Goal: Communication & Community: Share content

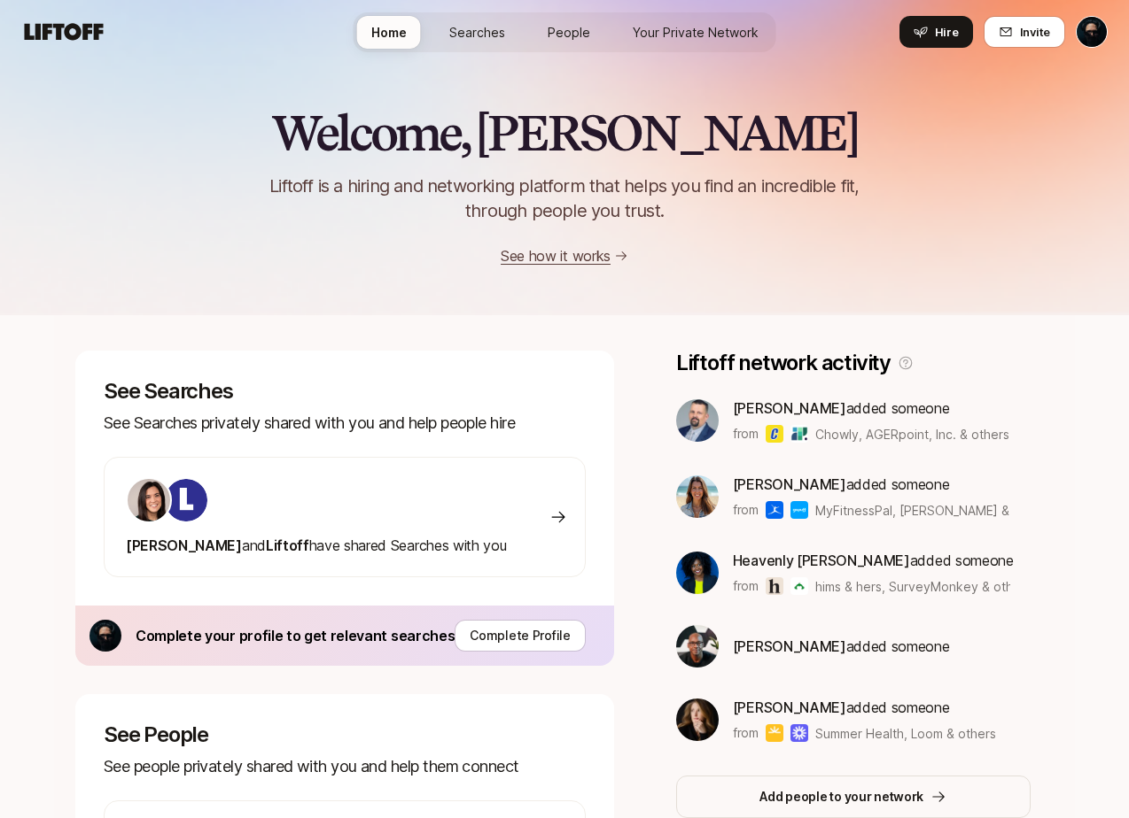
click at [491, 25] on span "Searches" at bounding box center [477, 32] width 56 height 19
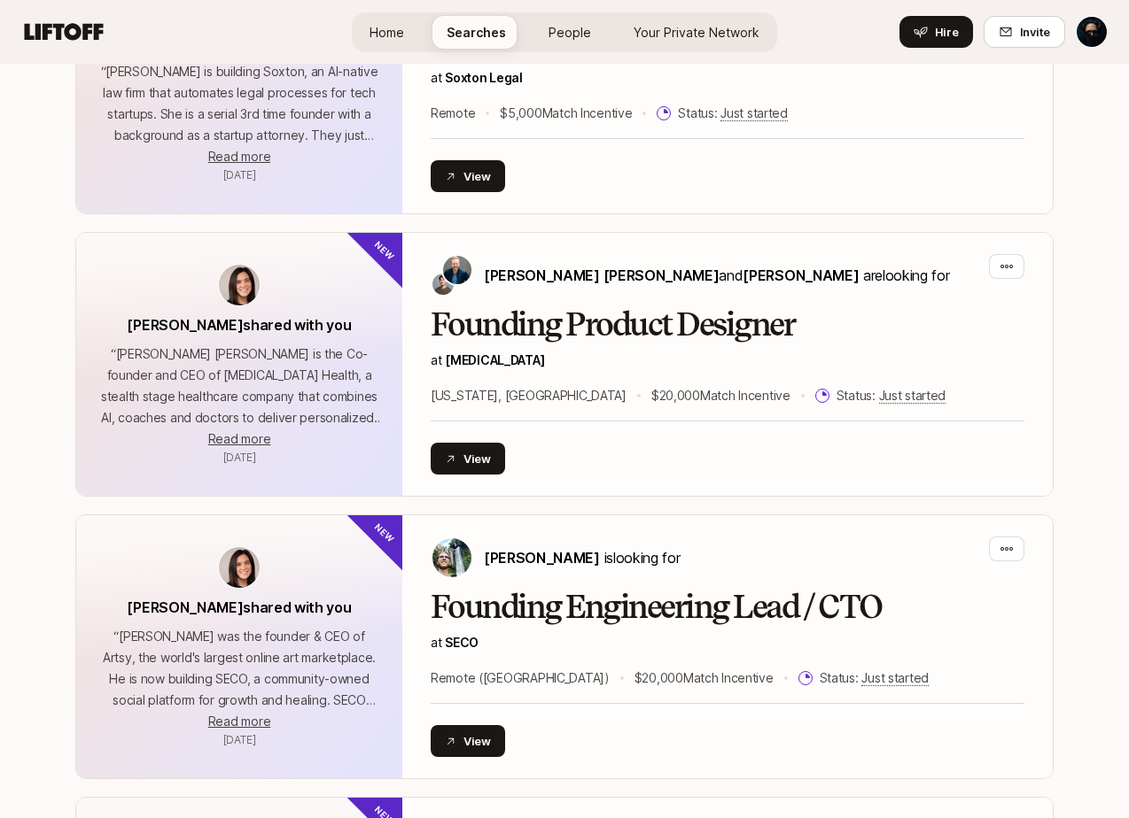
scroll to position [534, 0]
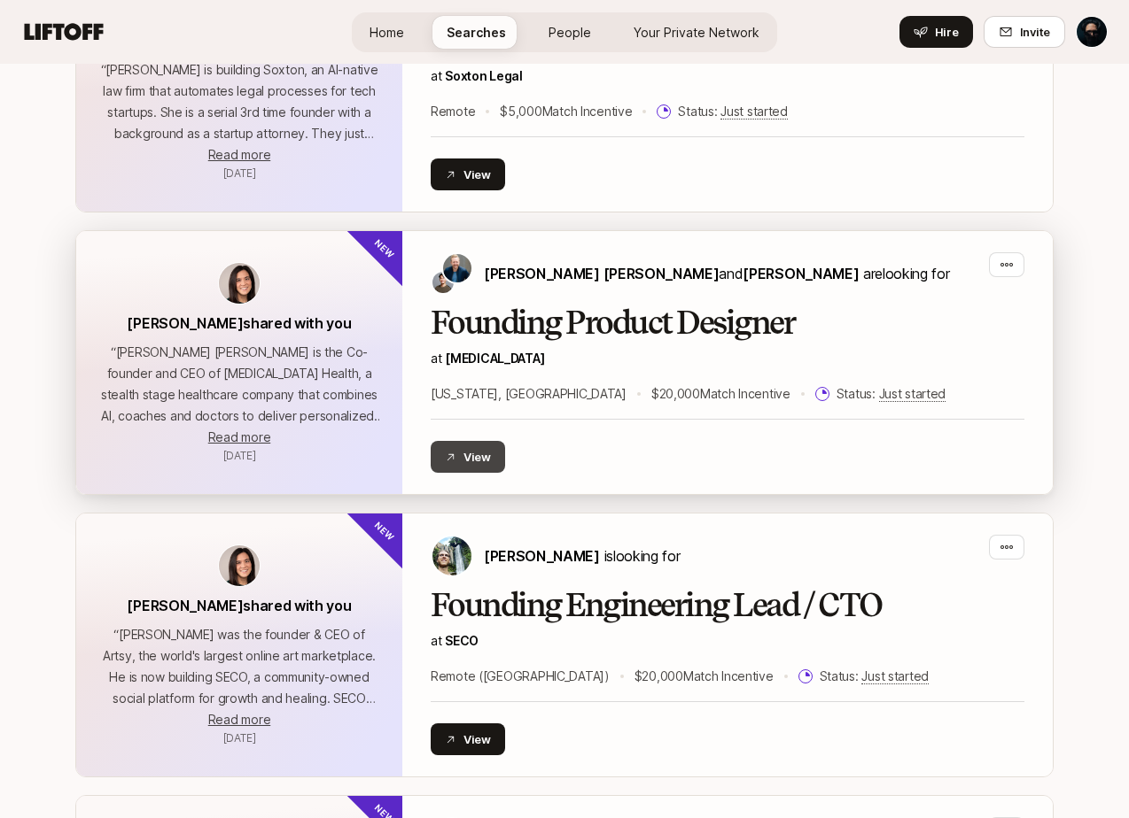
click at [492, 462] on button "View" at bounding box center [468, 457] width 74 height 32
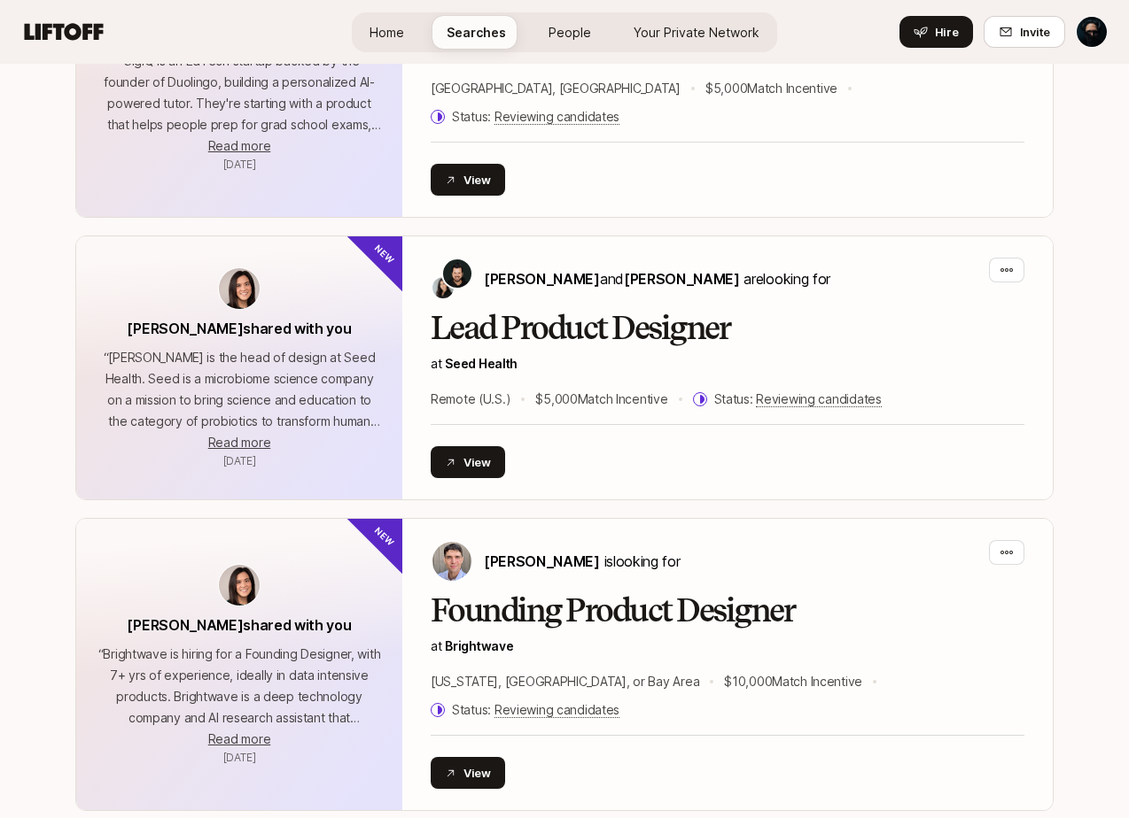
scroll to position [3990, 0]
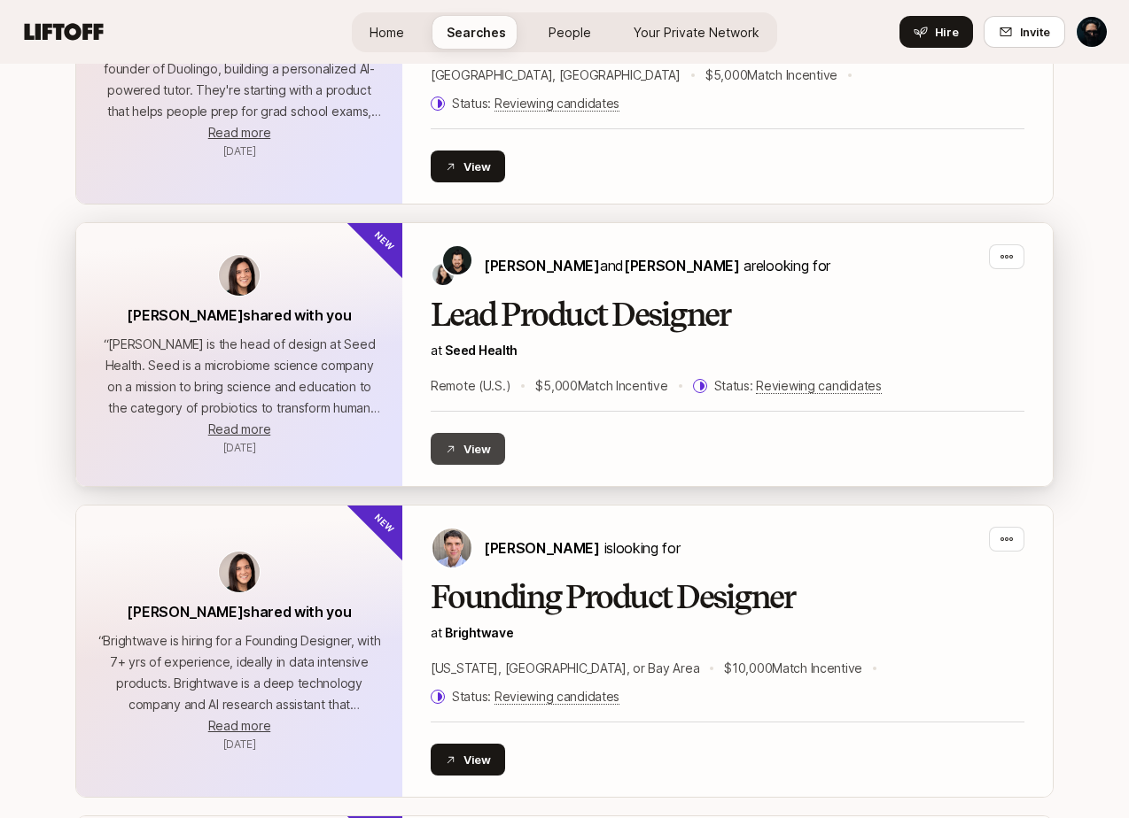
click at [470, 433] on button "View" at bounding box center [468, 449] width 74 height 32
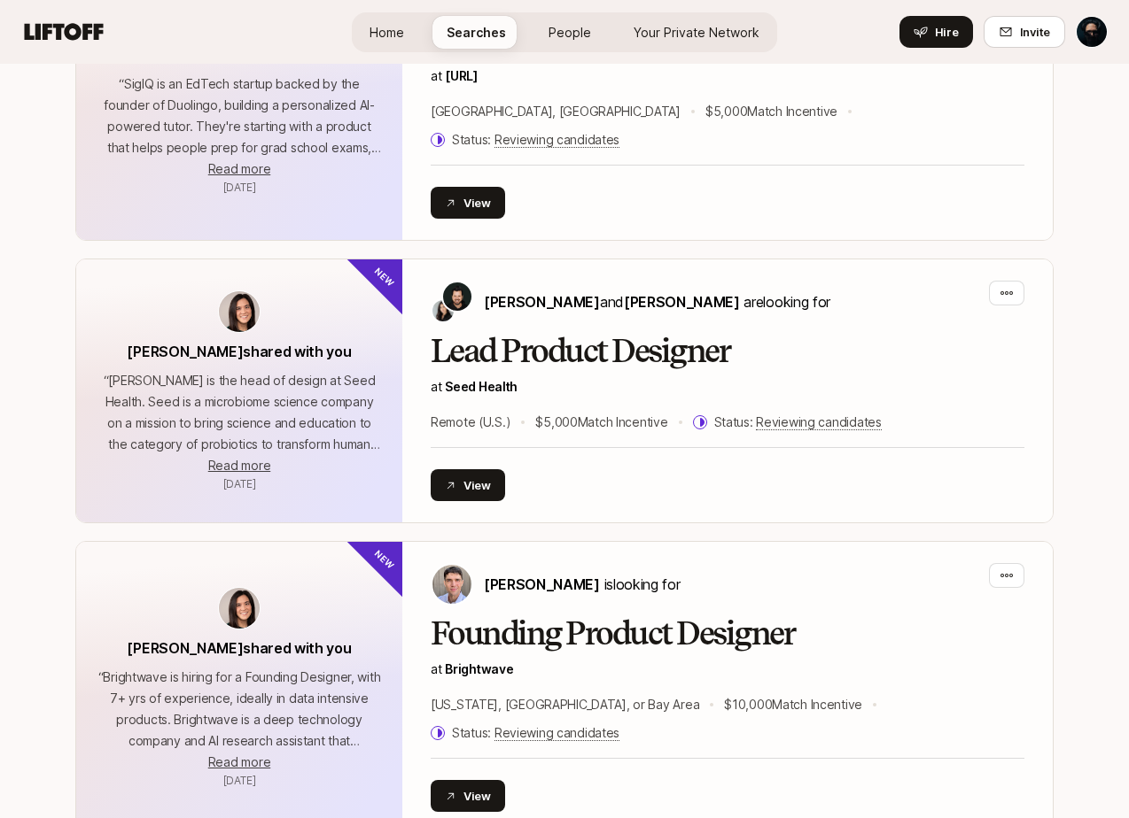
scroll to position [3952, 0]
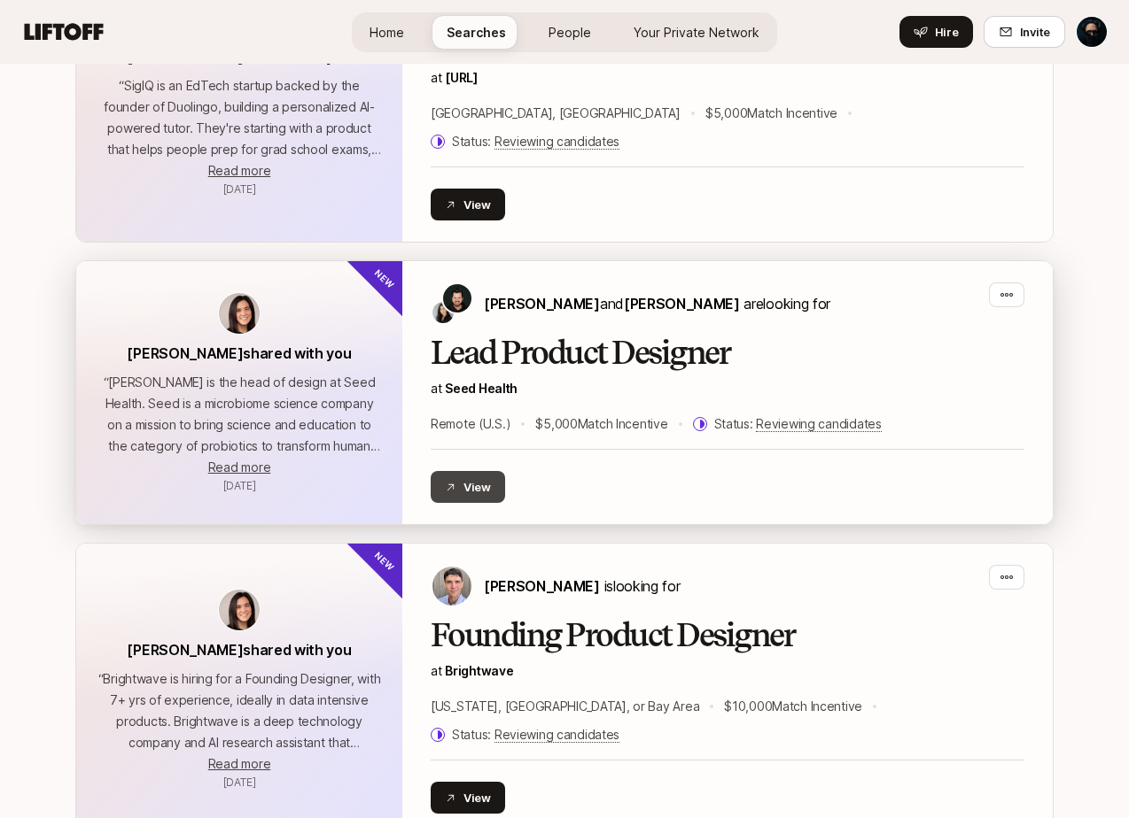
click at [476, 471] on button "View" at bounding box center [468, 487] width 74 height 32
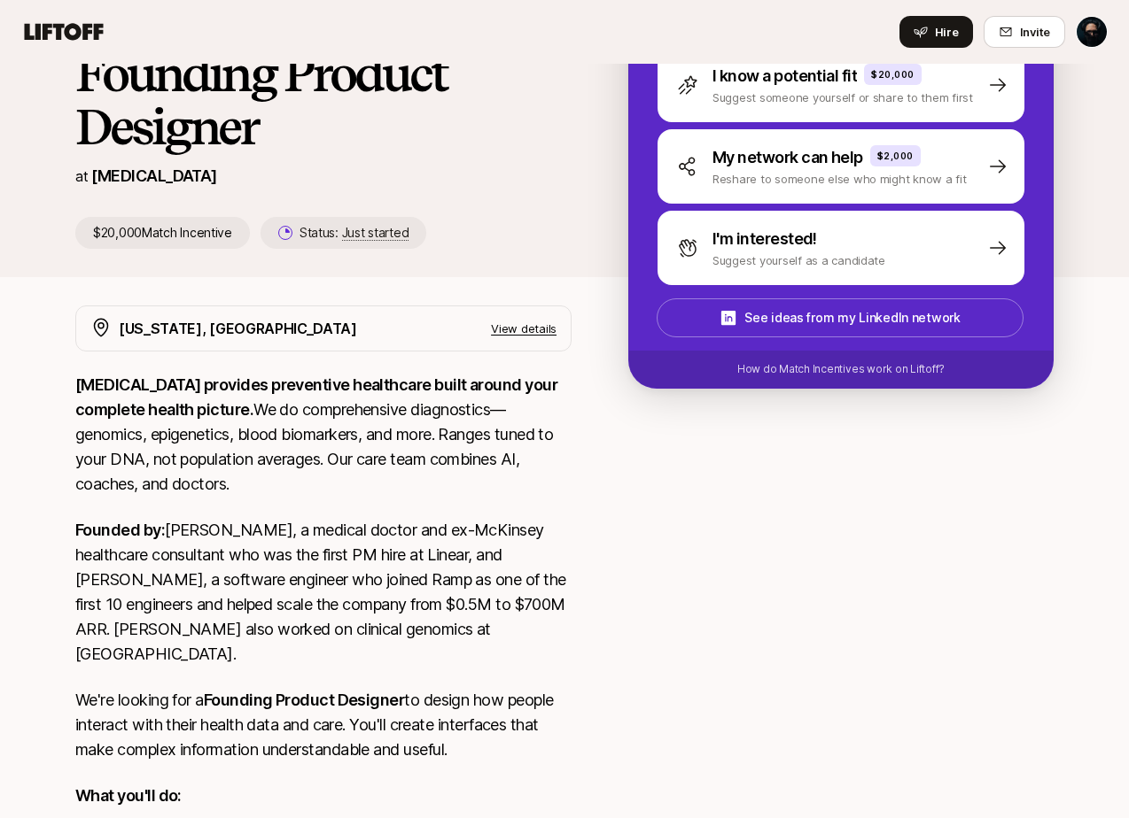
scroll to position [83, 0]
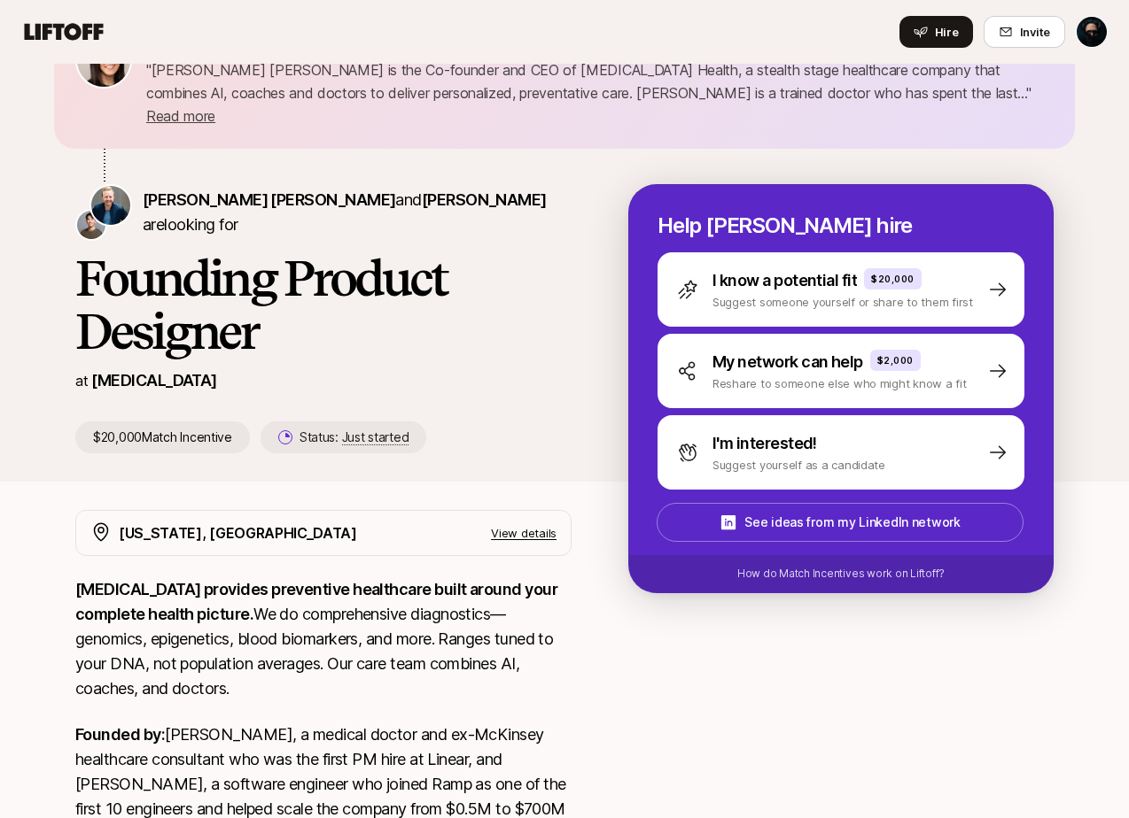
click at [509, 524] on p "View details" at bounding box center [524, 533] width 66 height 18
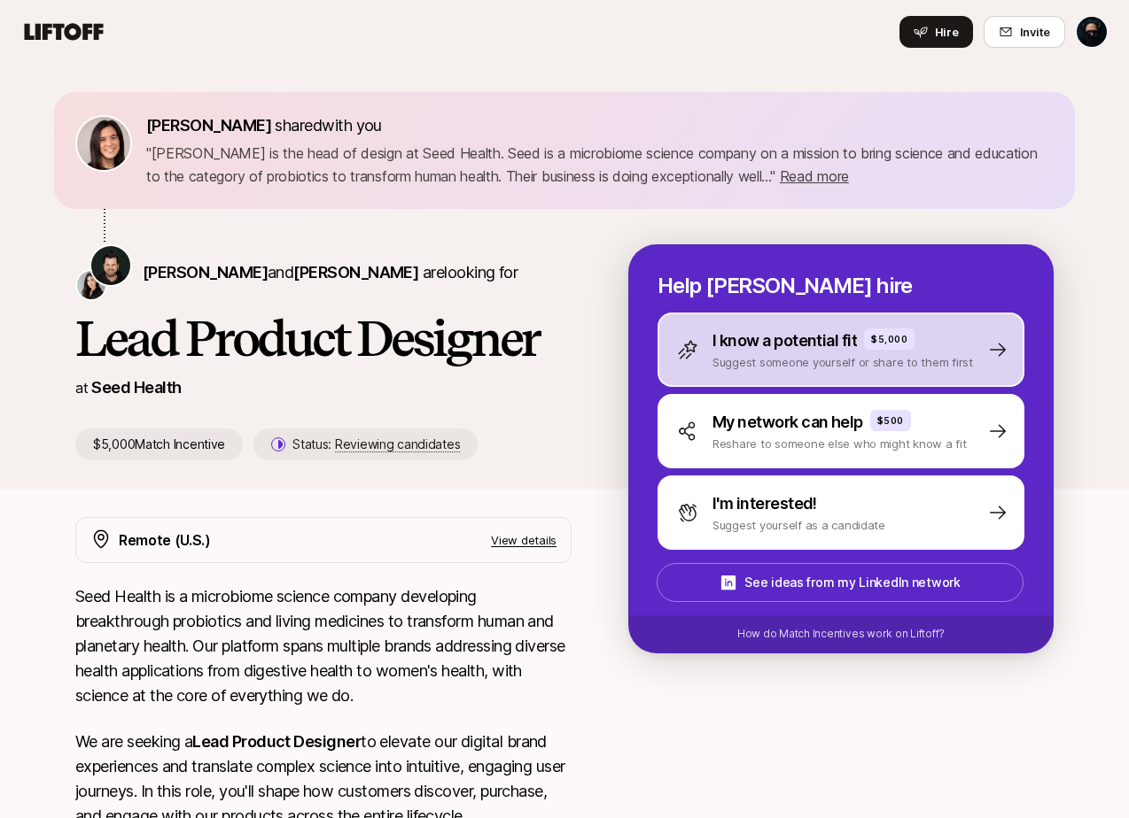
click at [775, 361] on p "Suggest someone yourself or share to them first" at bounding box center [842, 362] width 260 height 18
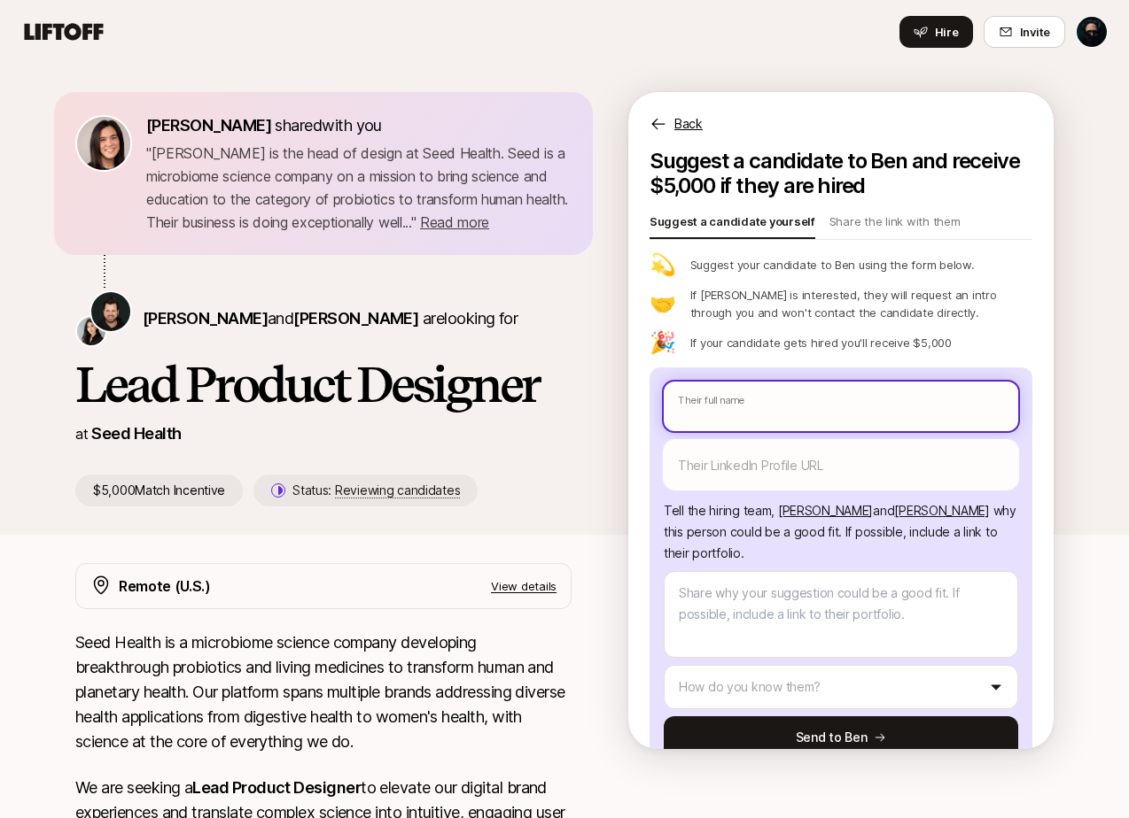
click at [755, 406] on input "text" at bounding box center [840, 407] width 354 height 50
type textarea "x"
type input "C"
type textarea "x"
type input "Ca"
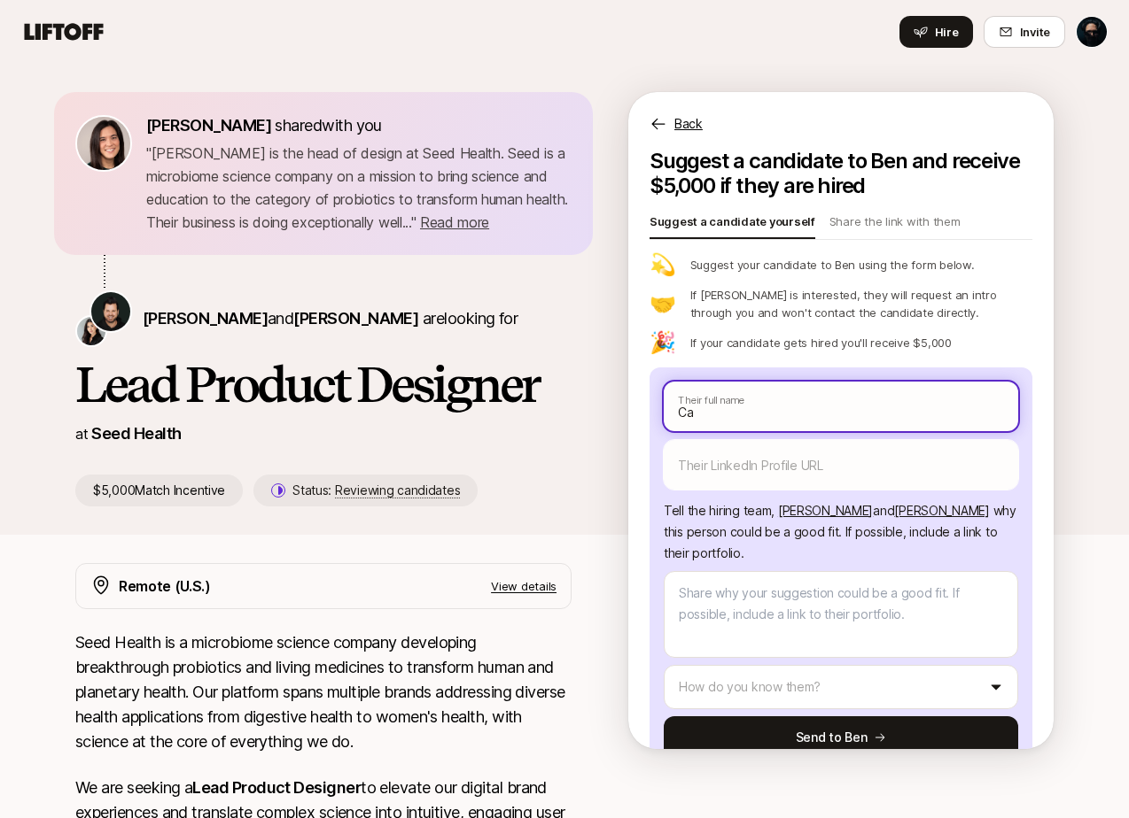
type textarea "x"
type input "Cap"
type textarea "x"
type input "Cap"
type textarea "x"
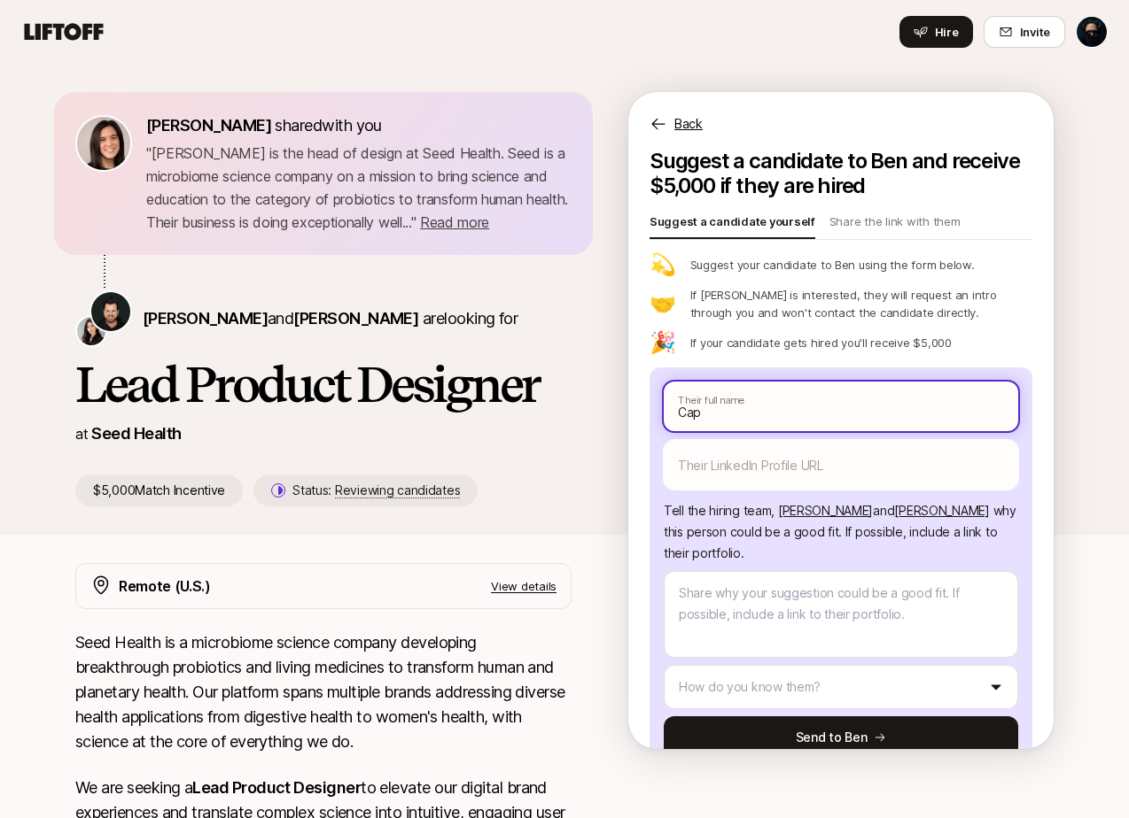
type input "Cap W"
type textarea "x"
type input "Cap Wa"
type textarea "x"
type input "Cap Wat"
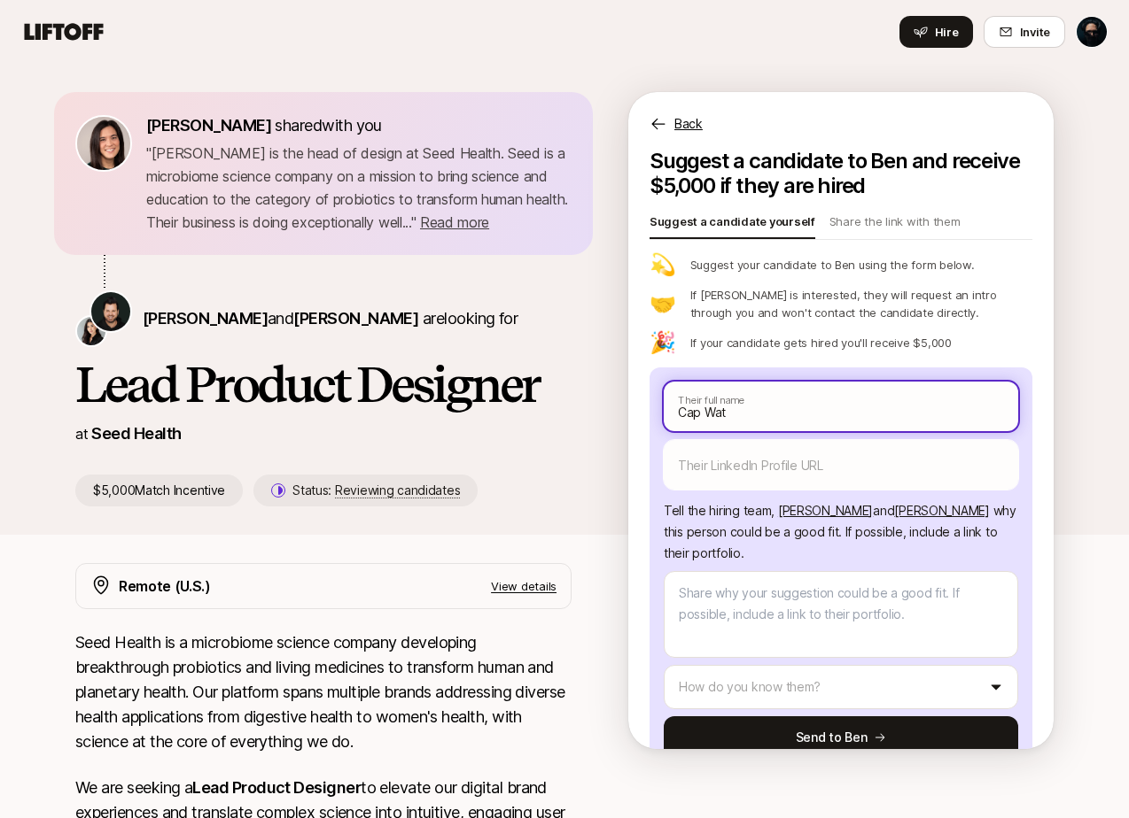
type textarea "x"
type input "Cap Watc"
type textarea "x"
type input "Cap Watck"
type textarea "x"
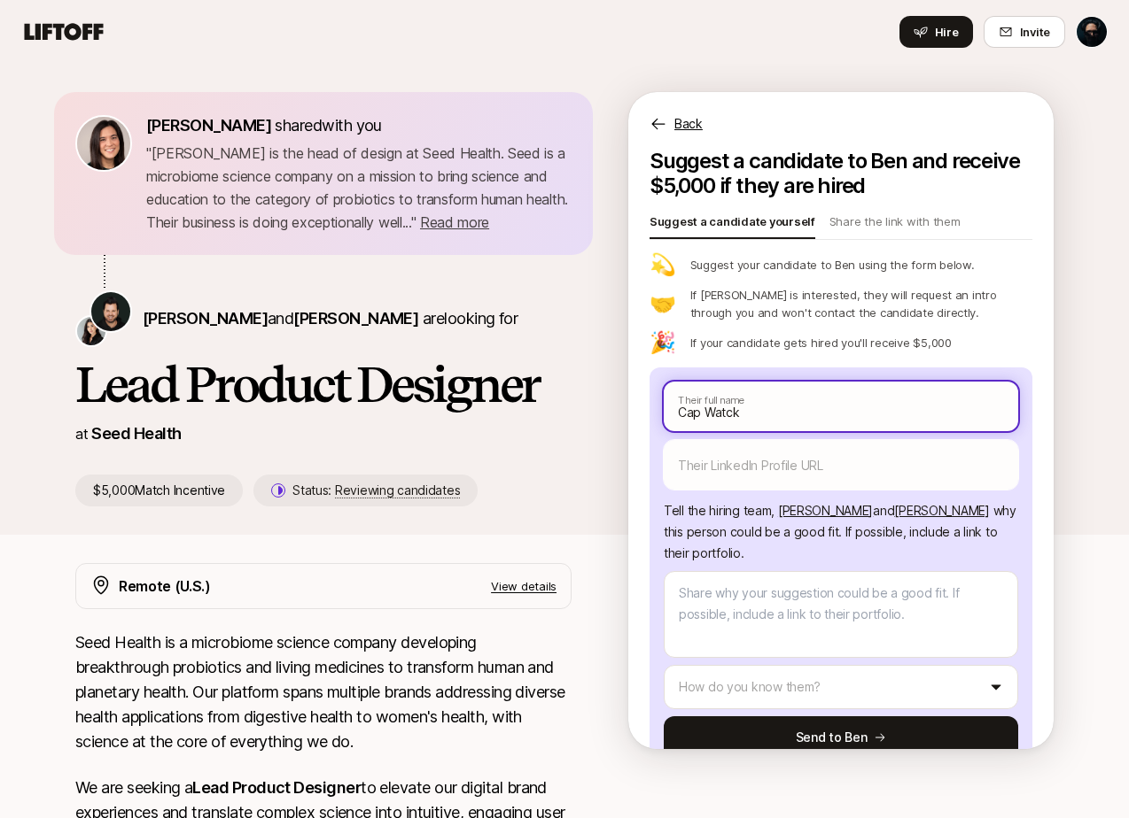
type input "Cap Watcki"
type textarea "x"
type input "Cap Watckin"
type textarea "x"
type input "Cap Watckins"
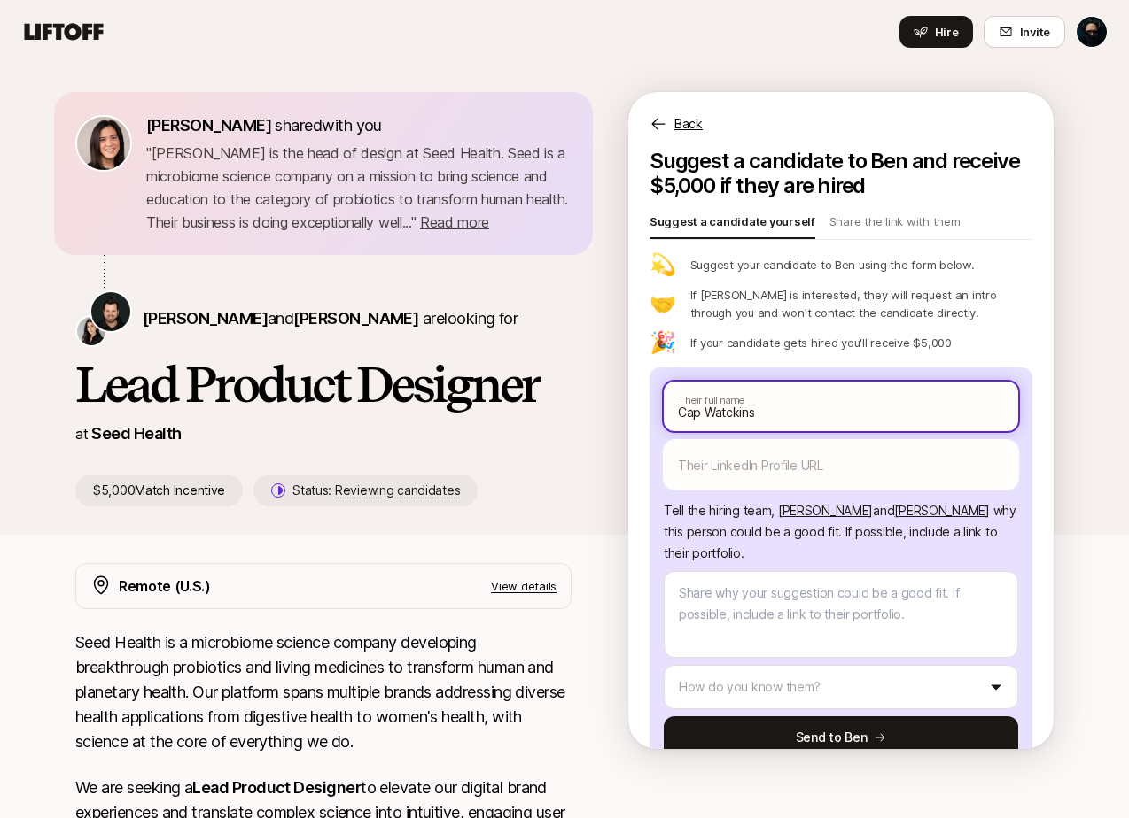
type textarea "x"
type input "Cap Watckin"
type textarea "x"
type input "Cap Watcki"
type textarea "x"
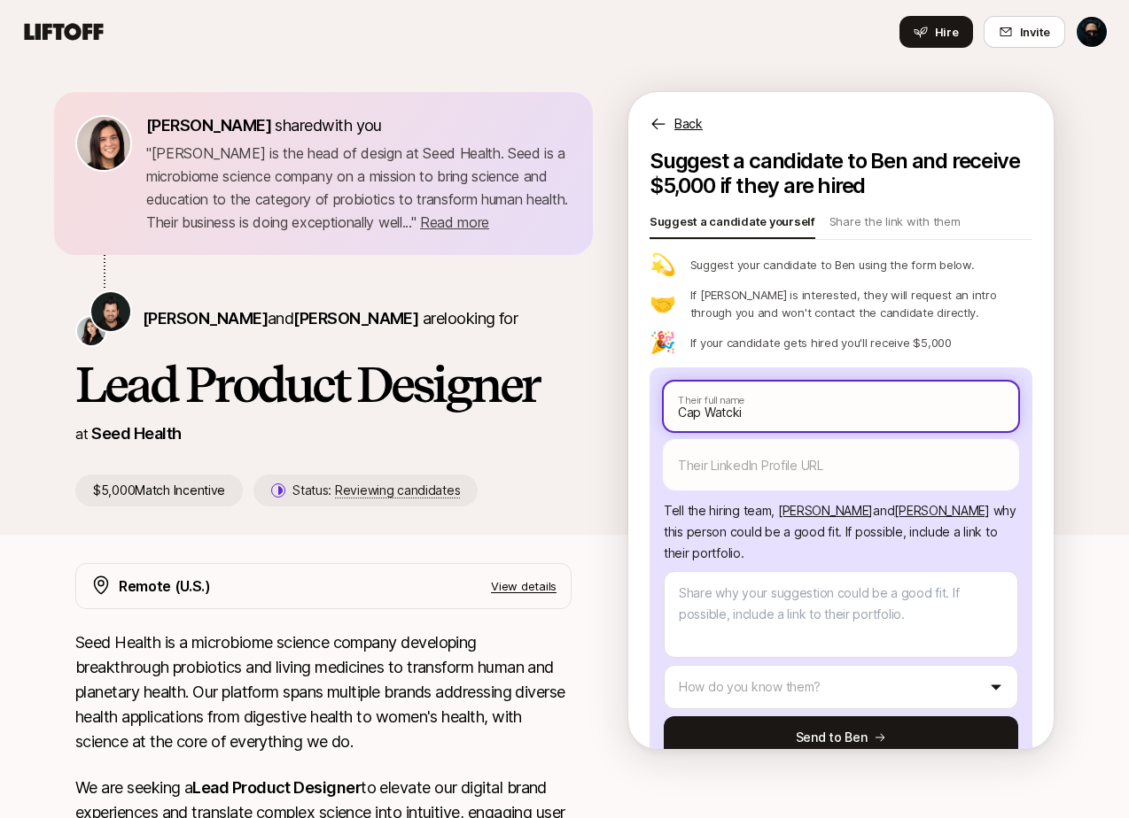
type input "Cap Watck"
type textarea "x"
type input "Cap Watc"
type textarea "x"
type input "Cap Wat"
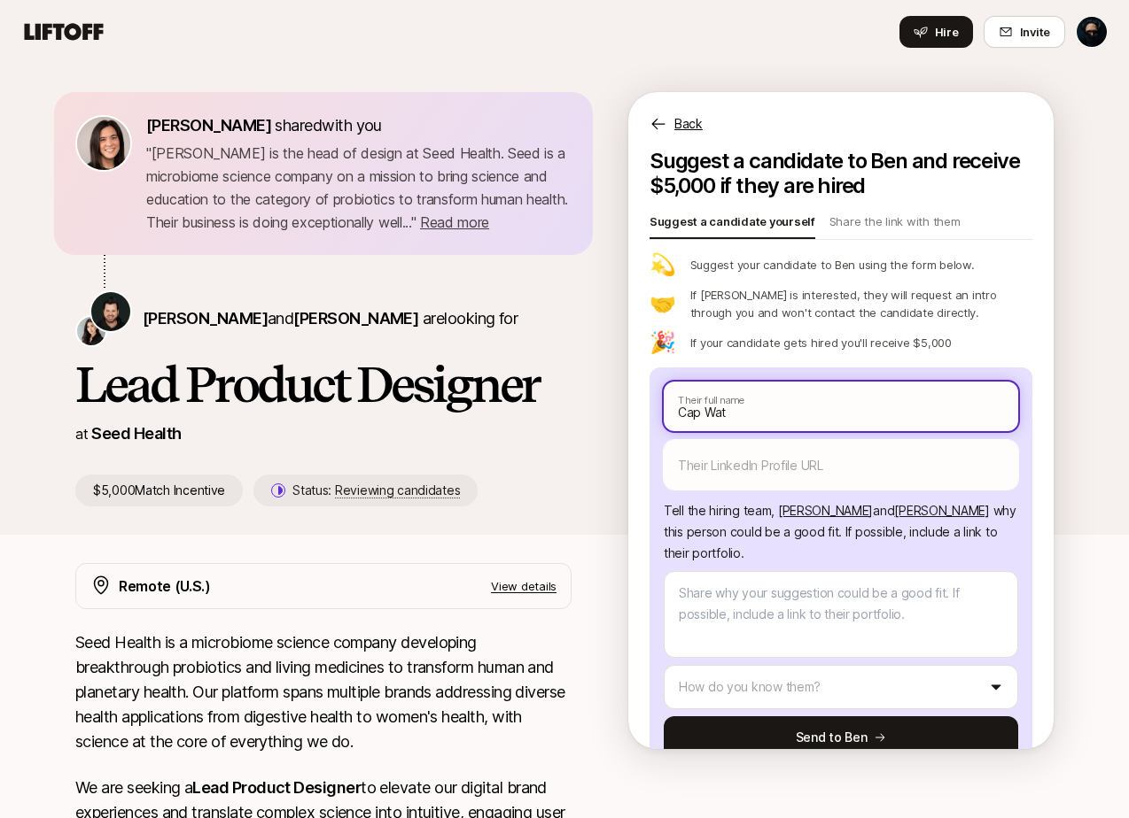
type textarea "x"
type input "Cap Watk"
type textarea "x"
type input "Cap Watki"
type textarea "x"
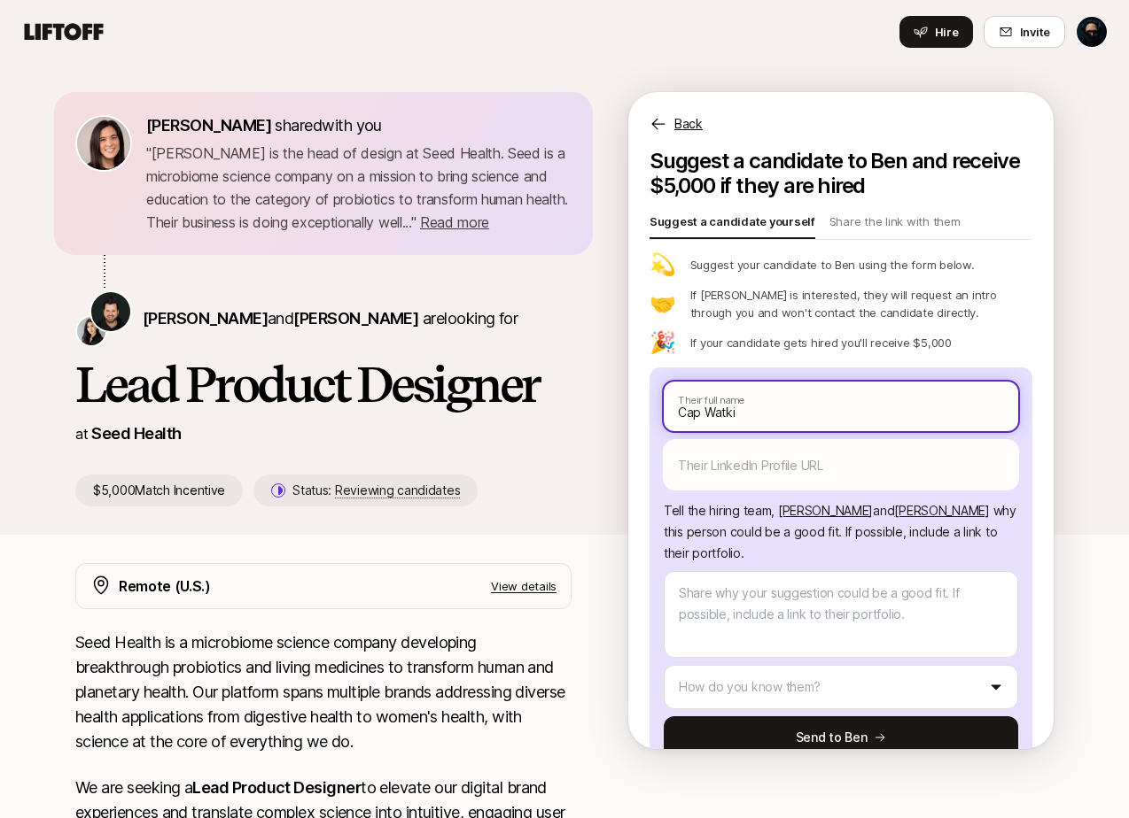
type input "Cap Watkin"
type textarea "x"
type input "[PERSON_NAME]"
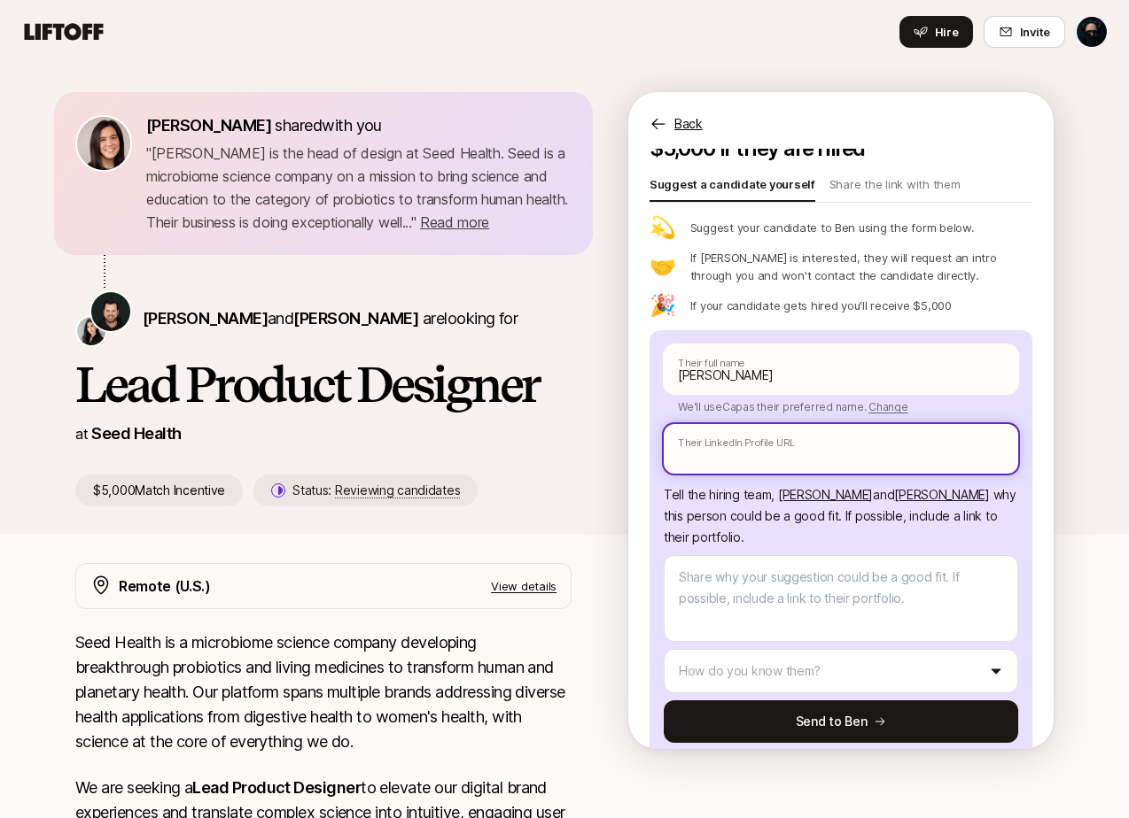
scroll to position [66, 0]
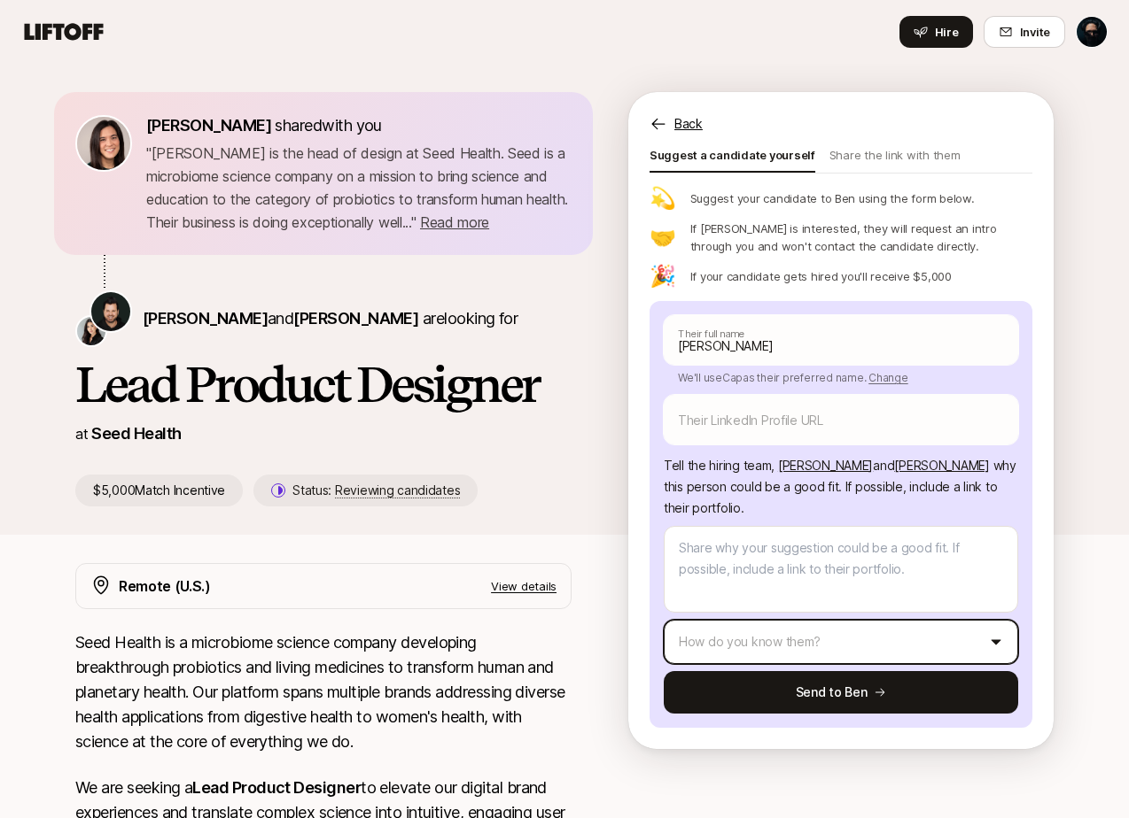
click at [830, 638] on html "Home Searches People Your Private Network Hire Hire Invite [PERSON_NAME] shared…" at bounding box center [564, 409] width 1129 height 818
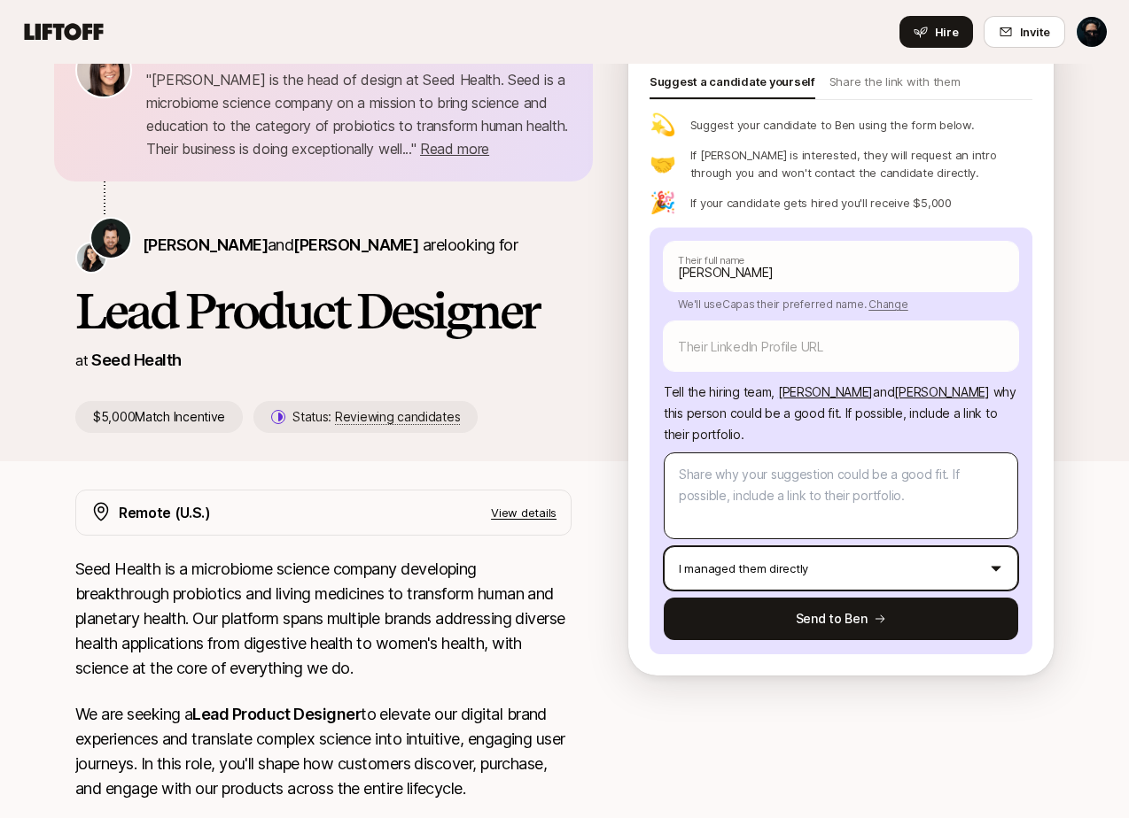
scroll to position [0, 0]
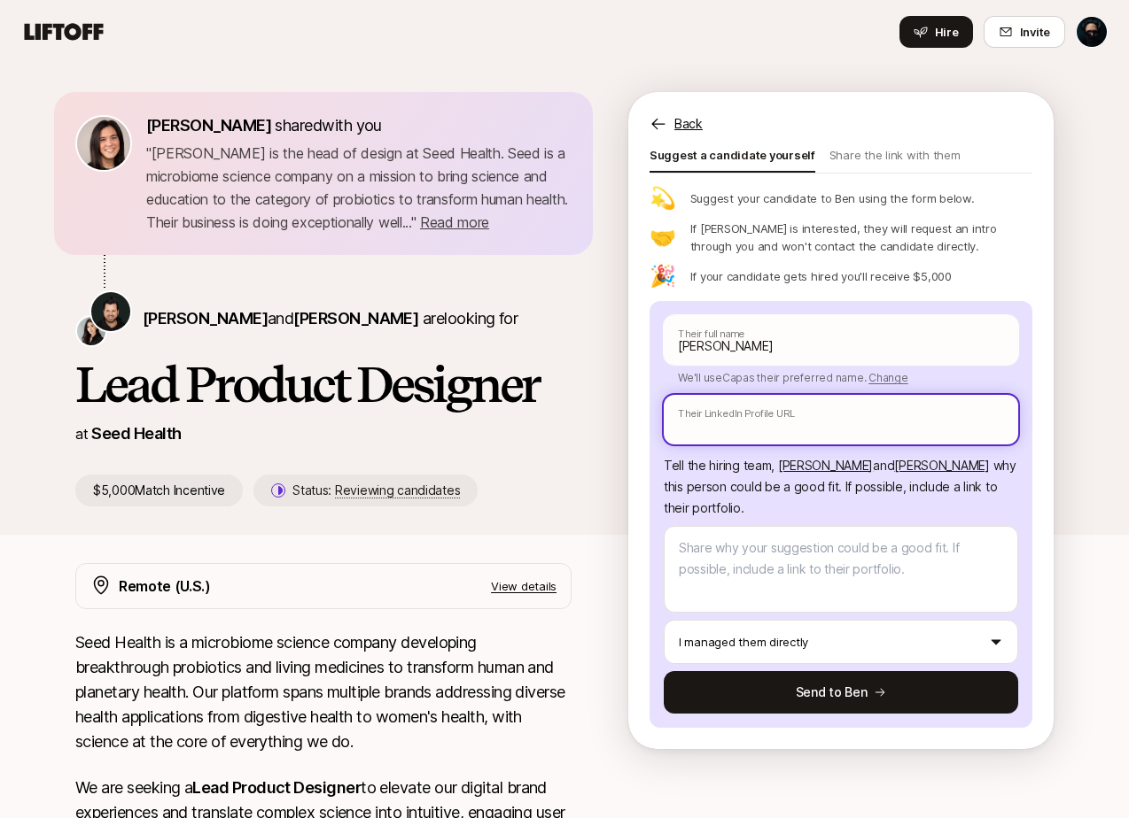
click at [758, 420] on input "text" at bounding box center [840, 420] width 354 height 50
paste input "[URL][DOMAIN_NAME]"
type textarea "x"
type input "[URL][DOMAIN_NAME]"
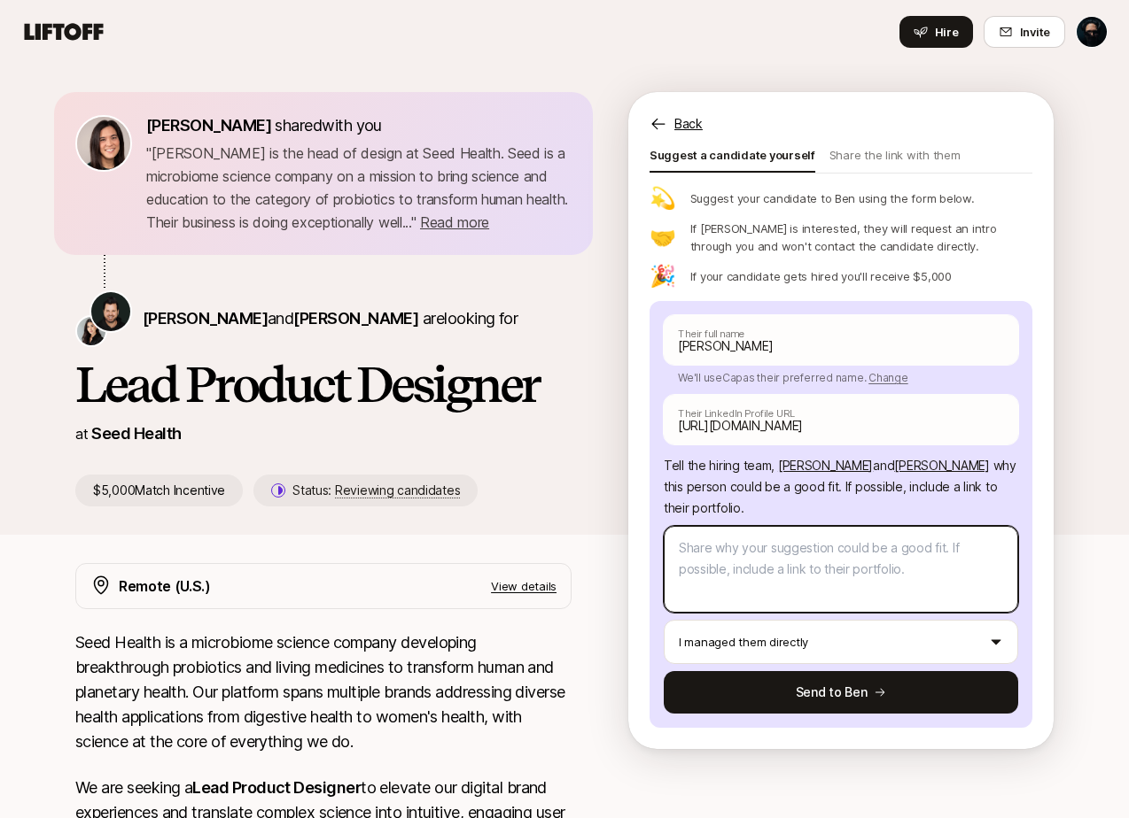
click at [874, 579] on textarea at bounding box center [840, 569] width 354 height 87
type textarea "x"
type textarea "C"
type textarea "x"
type textarea "Ca"
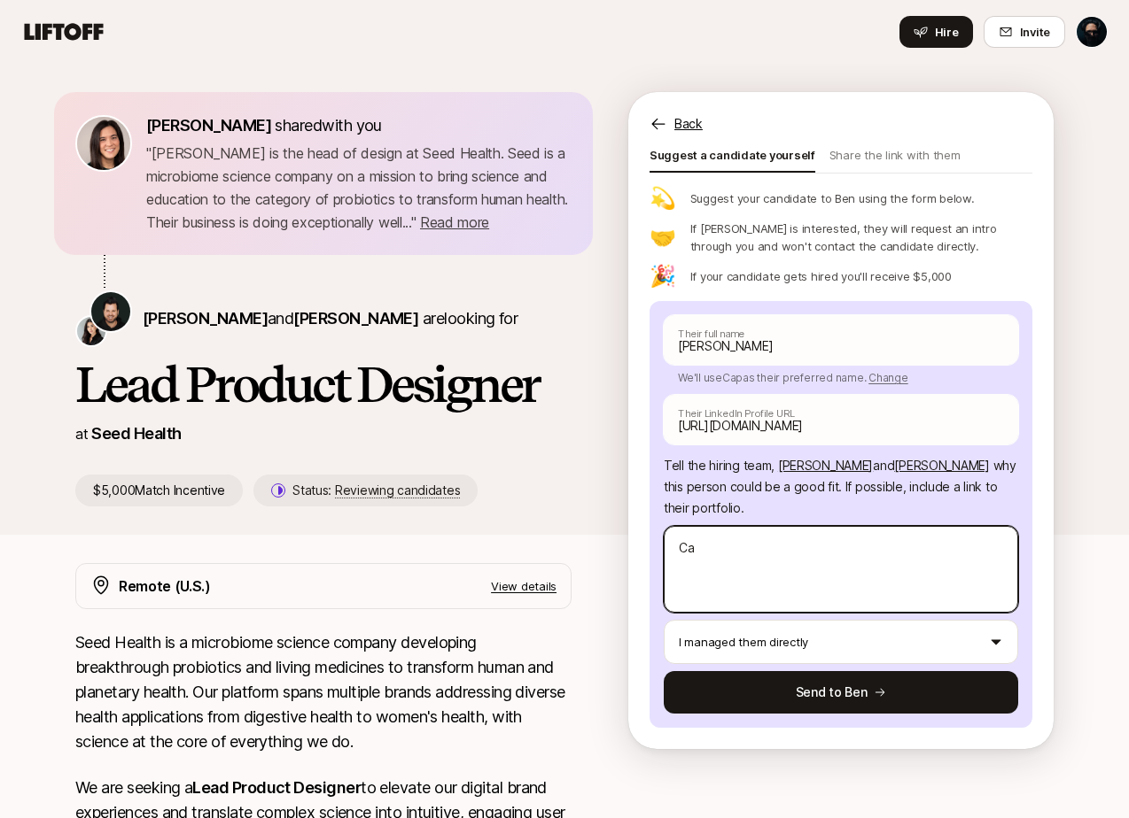
type textarea "x"
type textarea "Cap"
type textarea "x"
type textarea "Cap"
type textarea "x"
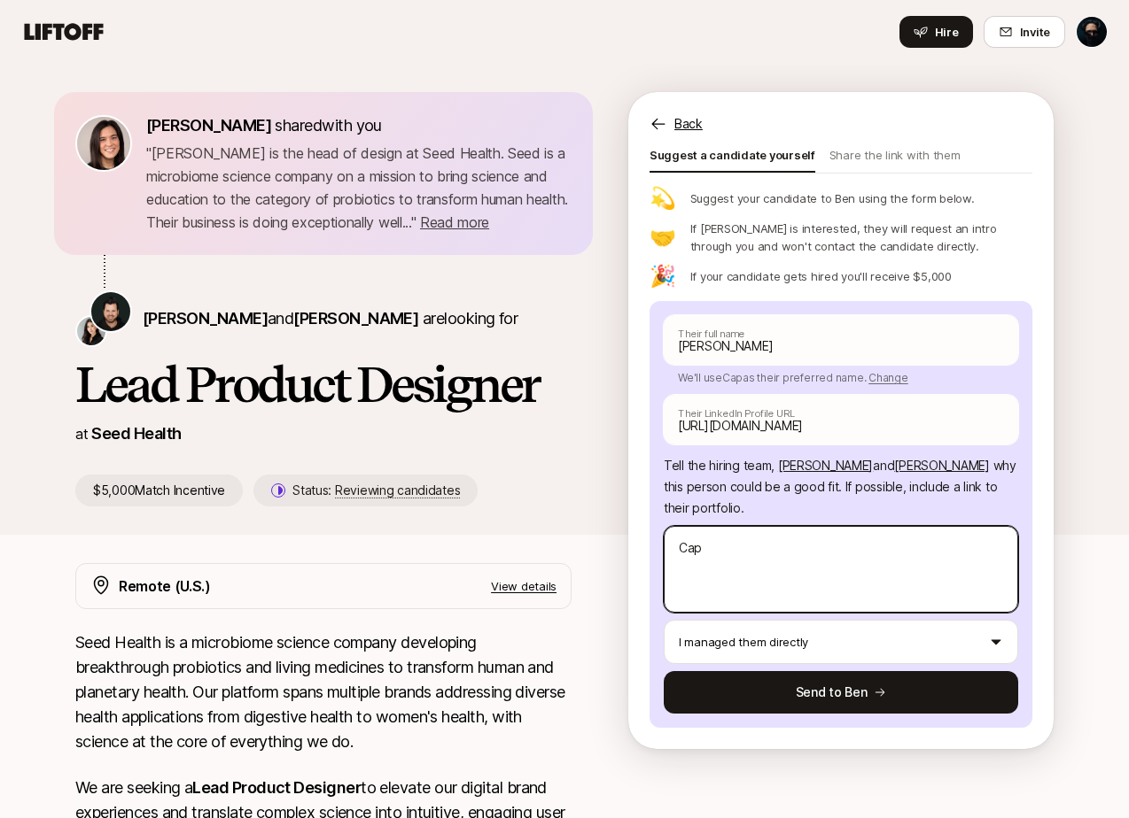
type textarea "Cap i"
type textarea "x"
type textarea "Cap is"
type textarea "x"
type textarea "Cap is a"
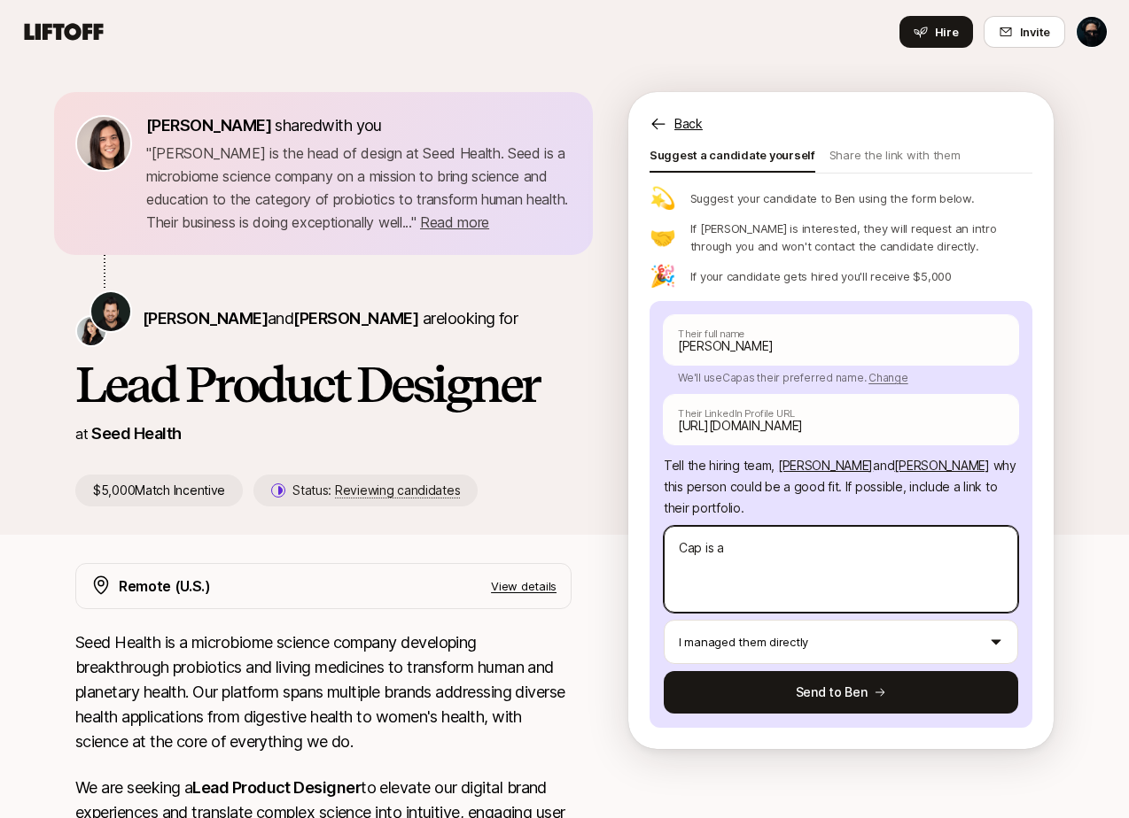
type textarea "x"
type textarea "Cap is a"
type textarea "x"
type textarea "Cap is a t"
type textarea "x"
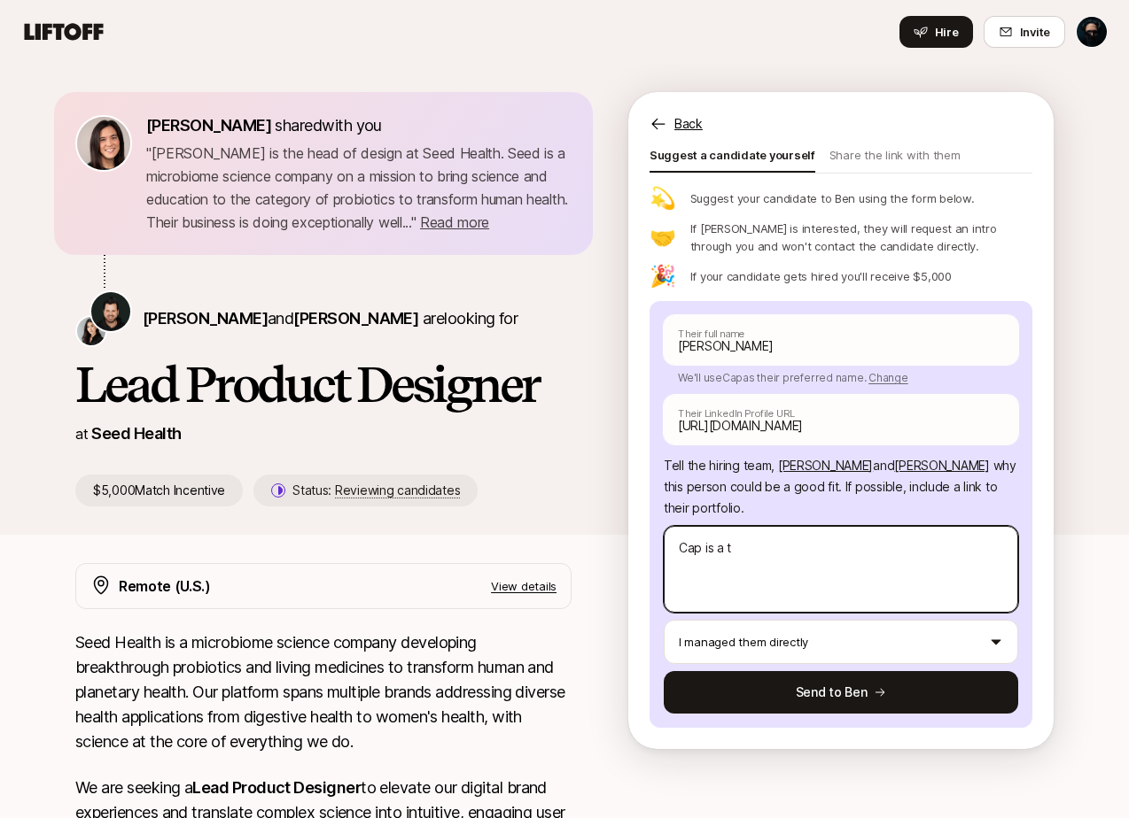
type textarea "Cap is a tr"
type textarea "x"
type textarea "Cap is a tru"
type textarea "x"
type textarea "Cap is a trus"
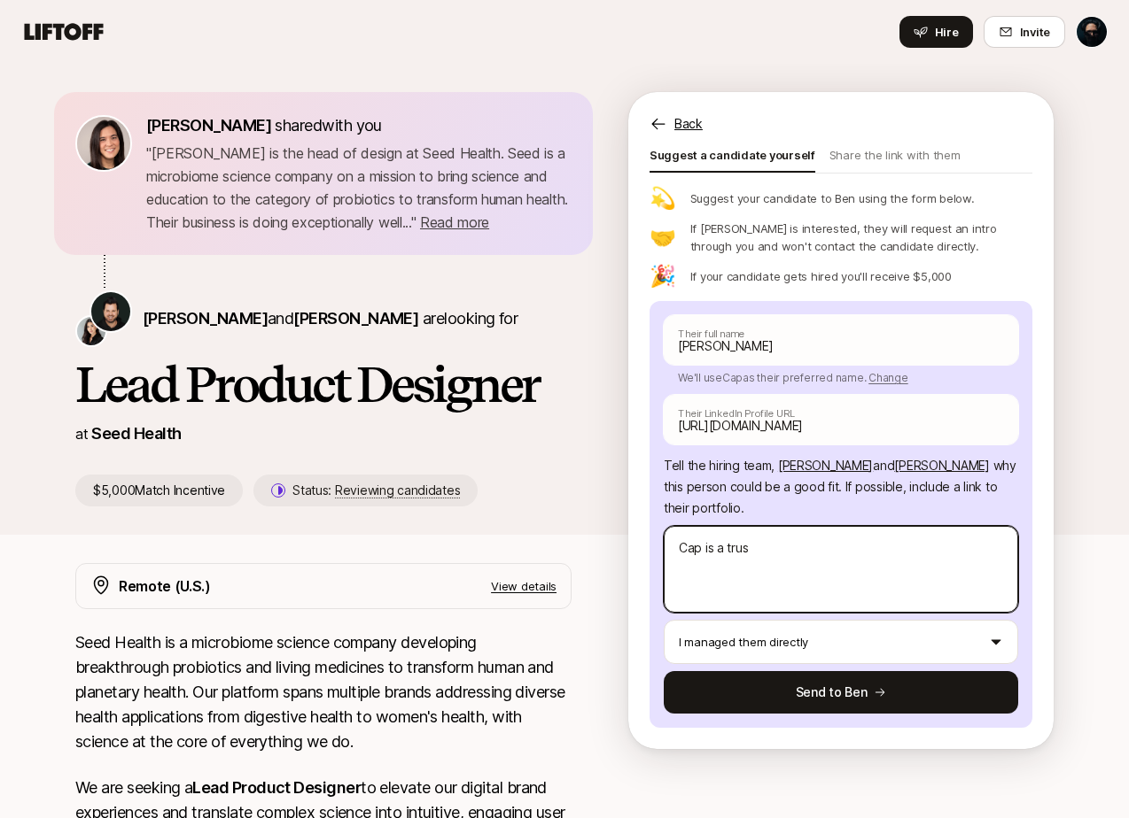
type textarea "x"
type textarea "Cap is a trust"
type textarea "x"
type textarea "Cap is a truste"
type textarea "x"
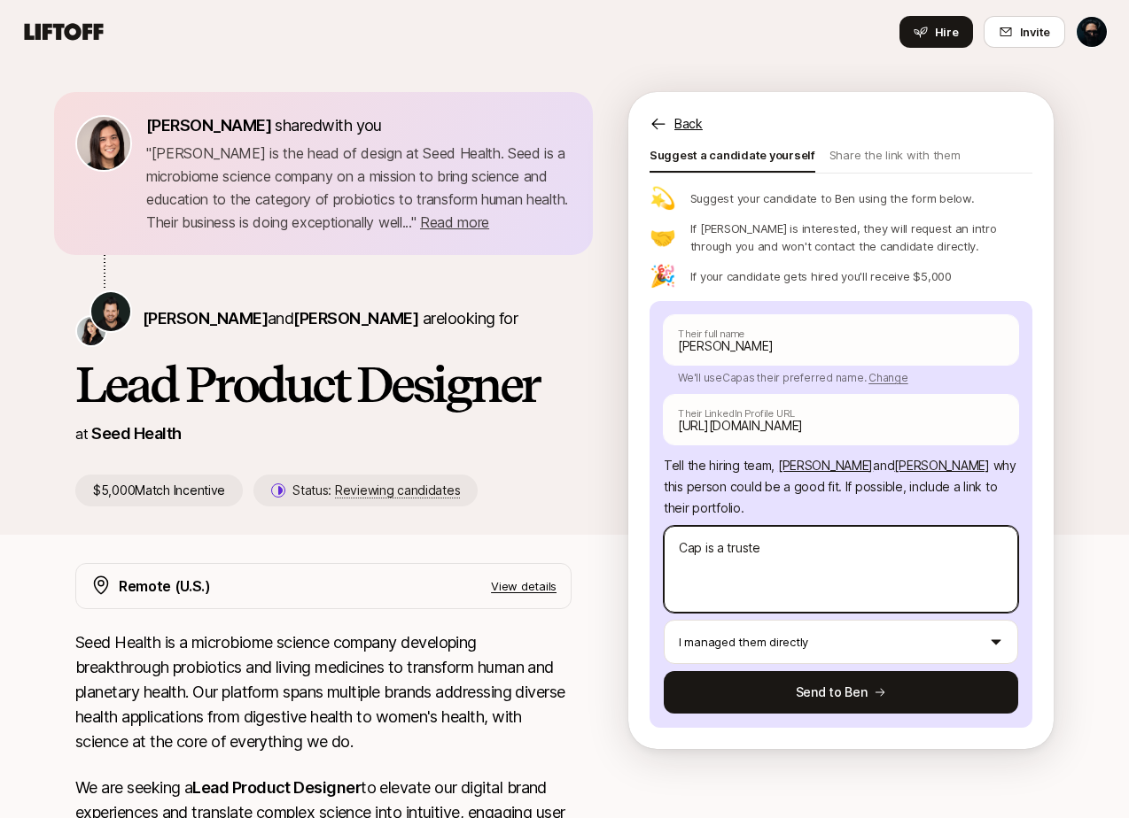
type textarea "Cap is a trusted"
type textarea "x"
type textarea "Cap is a trusted"
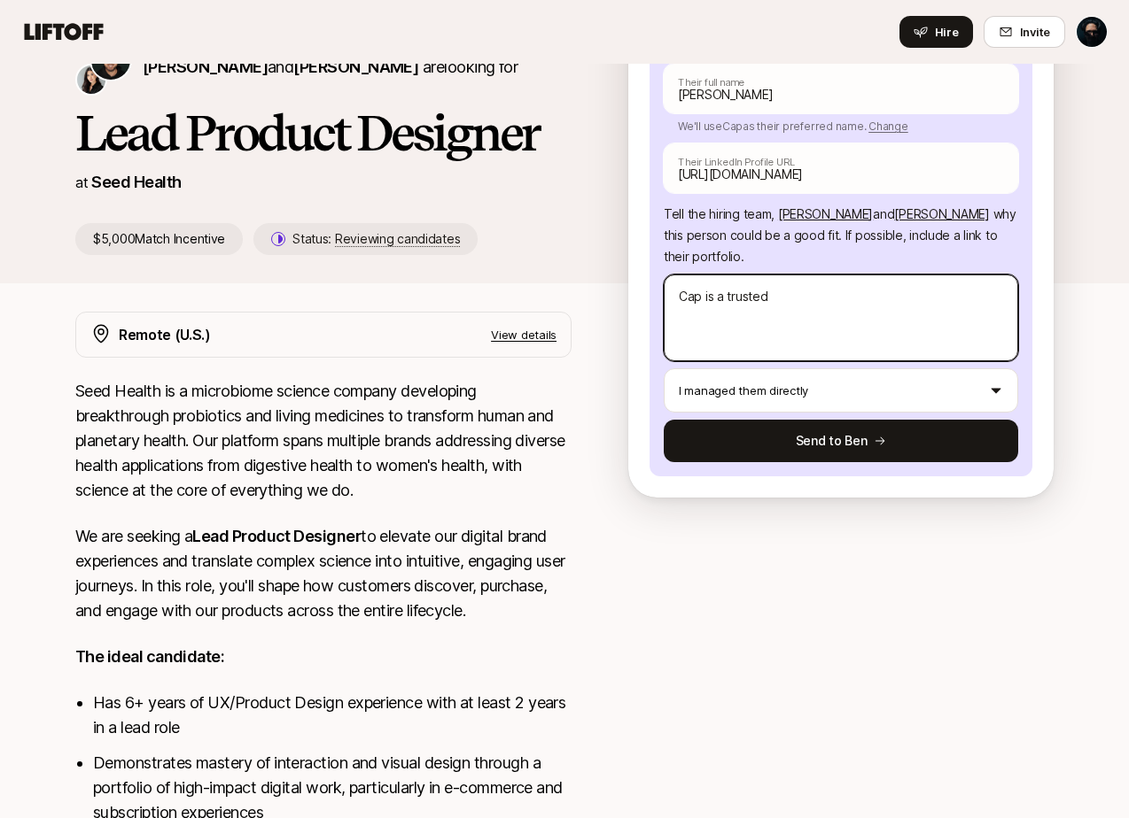
scroll to position [163, 0]
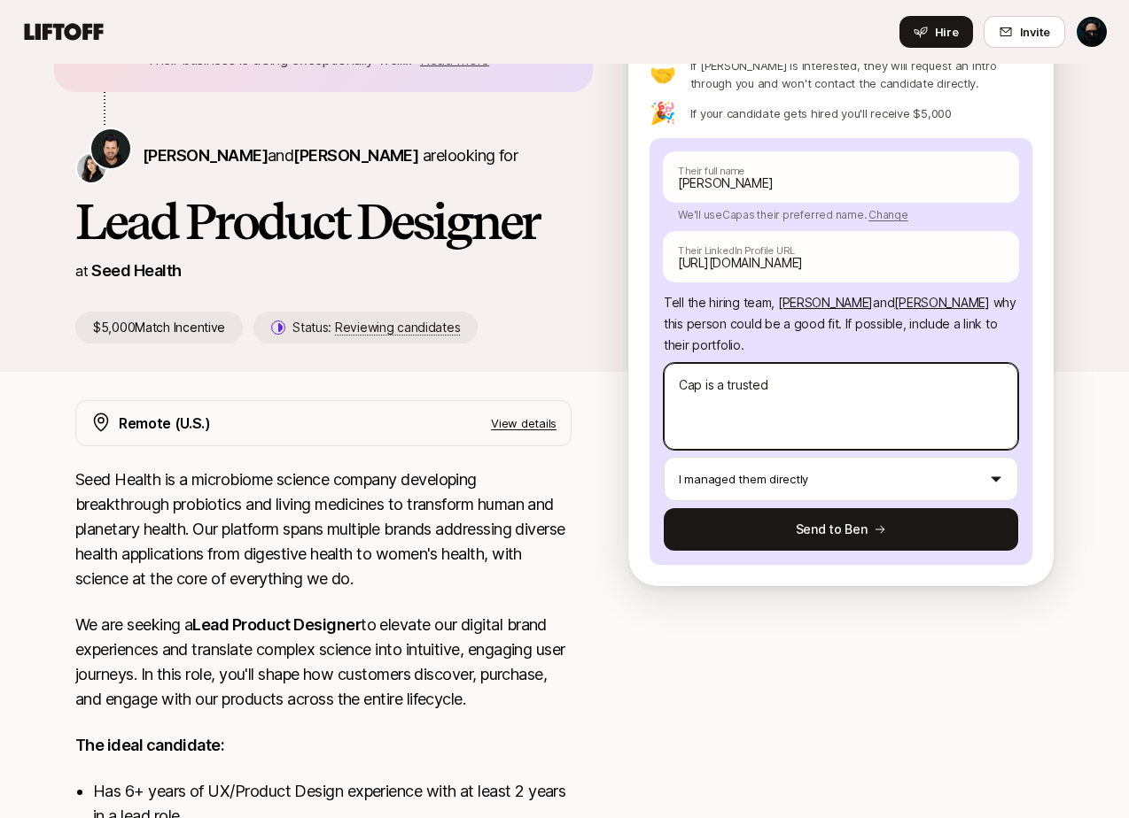
type textarea "x"
type textarea "Cap is a trusted"
type textarea "x"
type textarea "Cap is a truste"
type textarea "x"
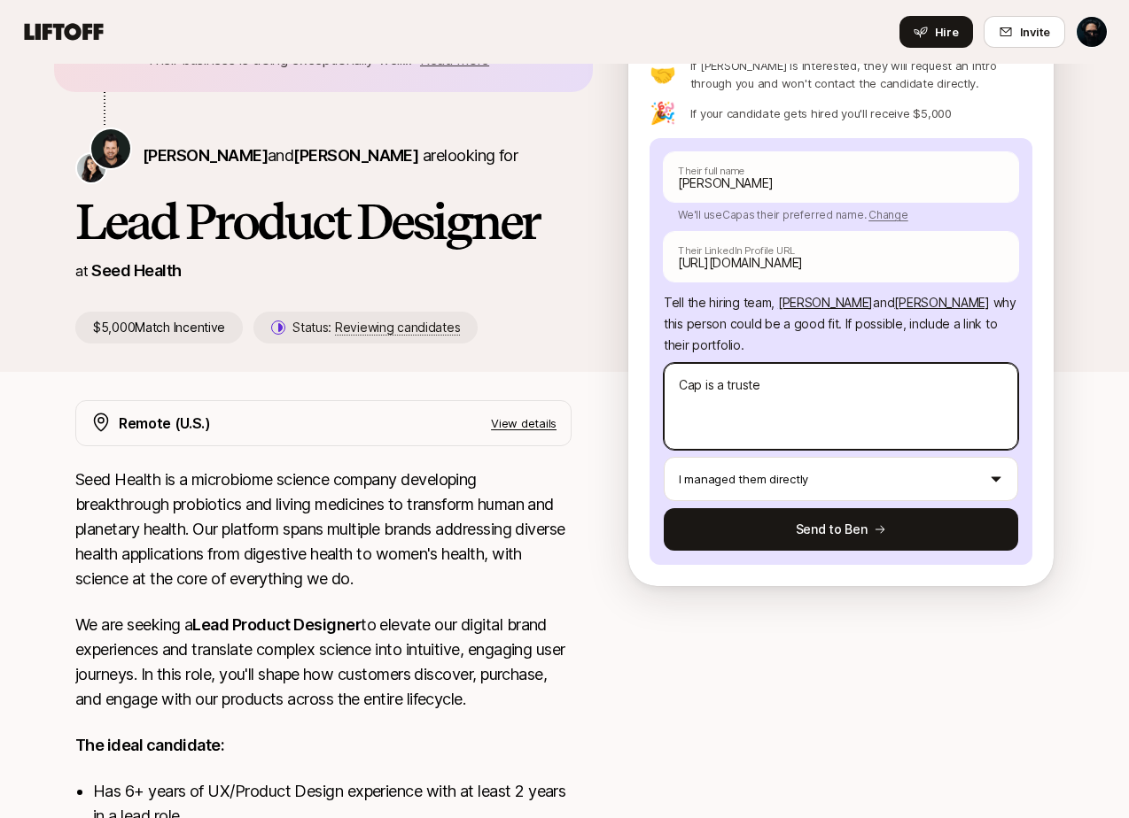
type textarea "Cap is a trusted"
type textarea "x"
type textarea "Cap is a trusted"
type textarea "x"
type textarea "Cap is a trusted d"
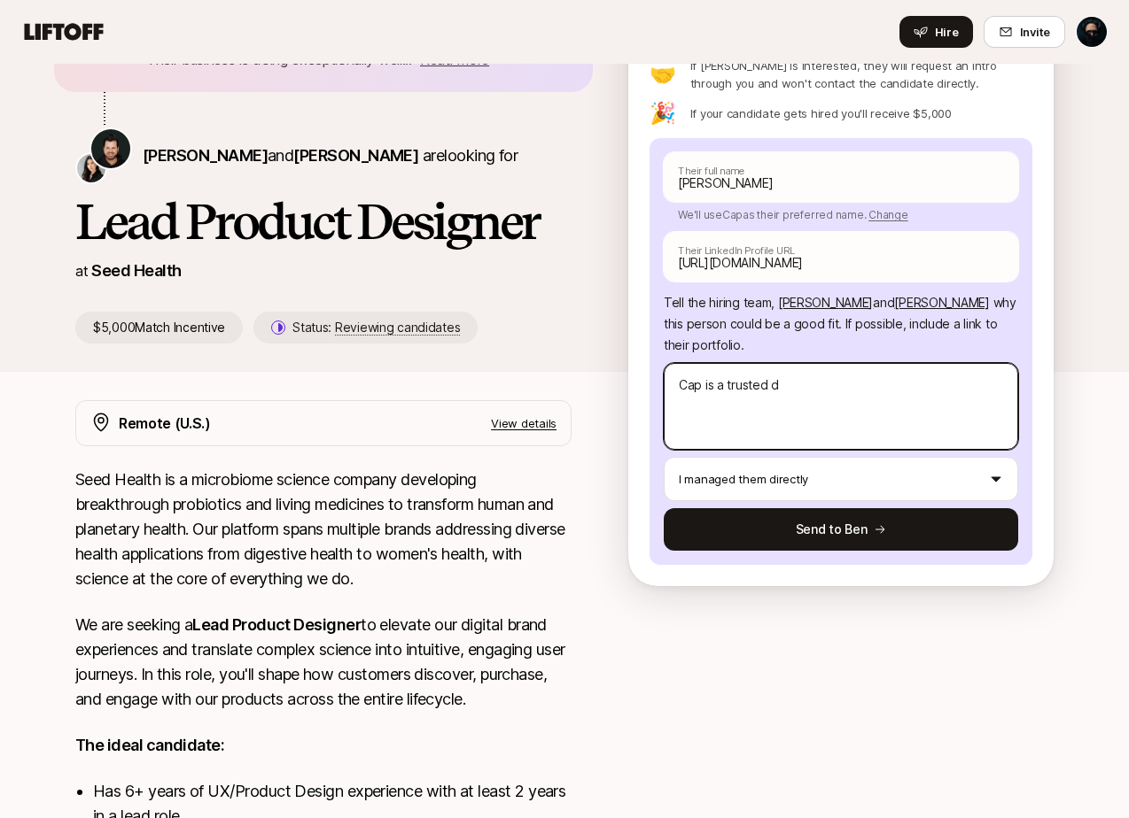
type textarea "x"
type textarea "Cap is a trusted de"
type textarea "x"
type textarea "Cap is a trusted des"
type textarea "x"
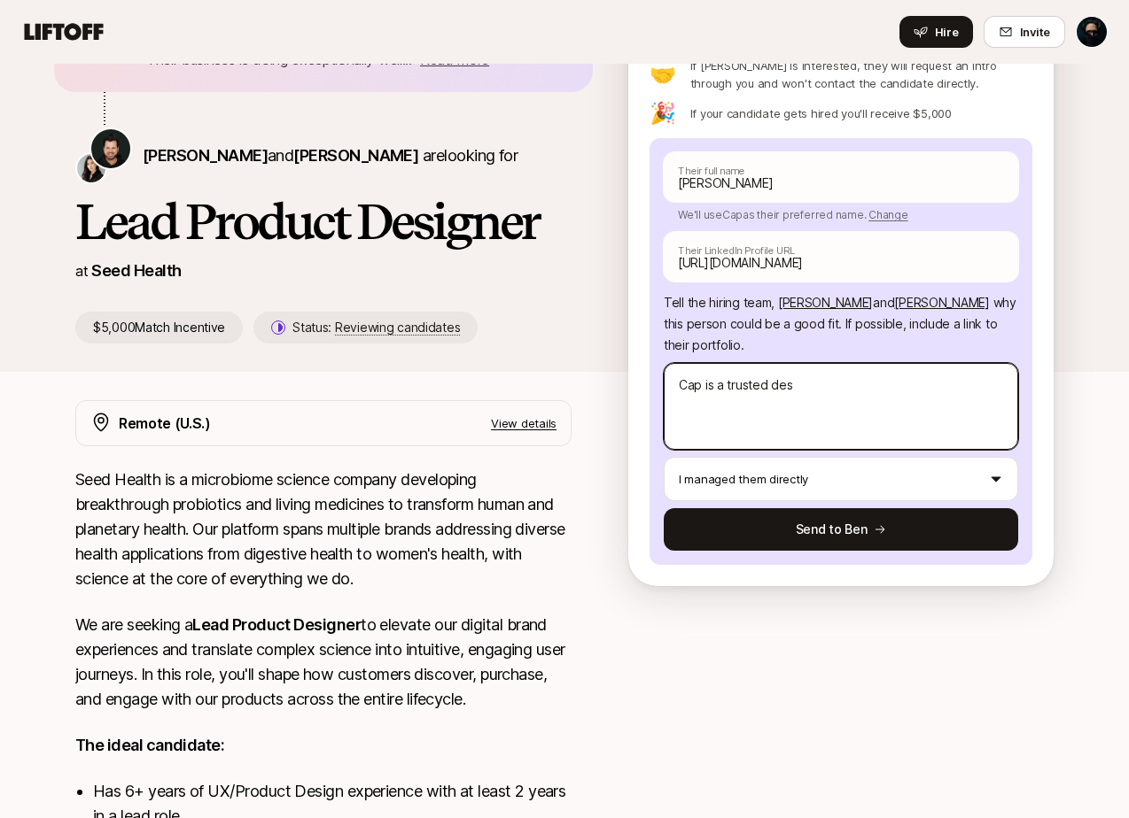
type textarea "Cap is a trusted desi"
type textarea "x"
type textarea "Cap is a trusted desig"
type textarea "x"
type textarea "Cap is a trusted design"
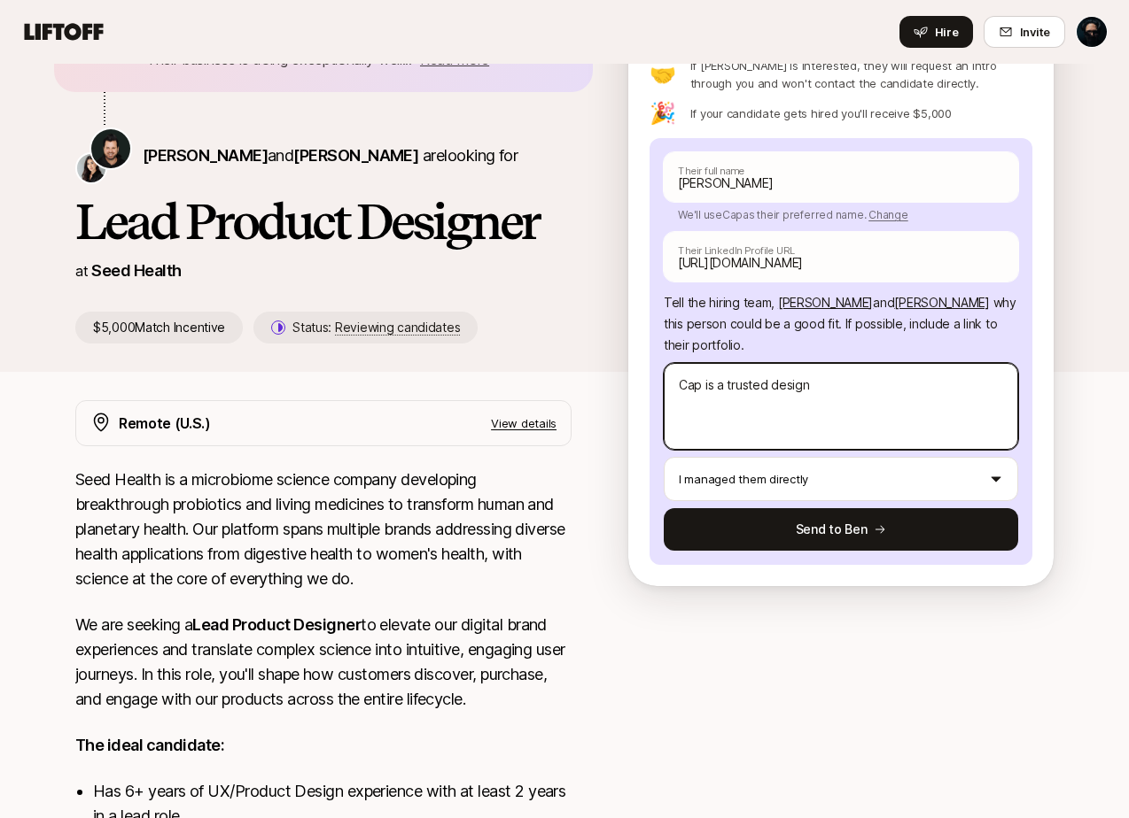
type textarea "x"
type textarea "Cap is a trusted design"
type textarea "x"
type textarea "Cap is a trusted desig"
type textarea "x"
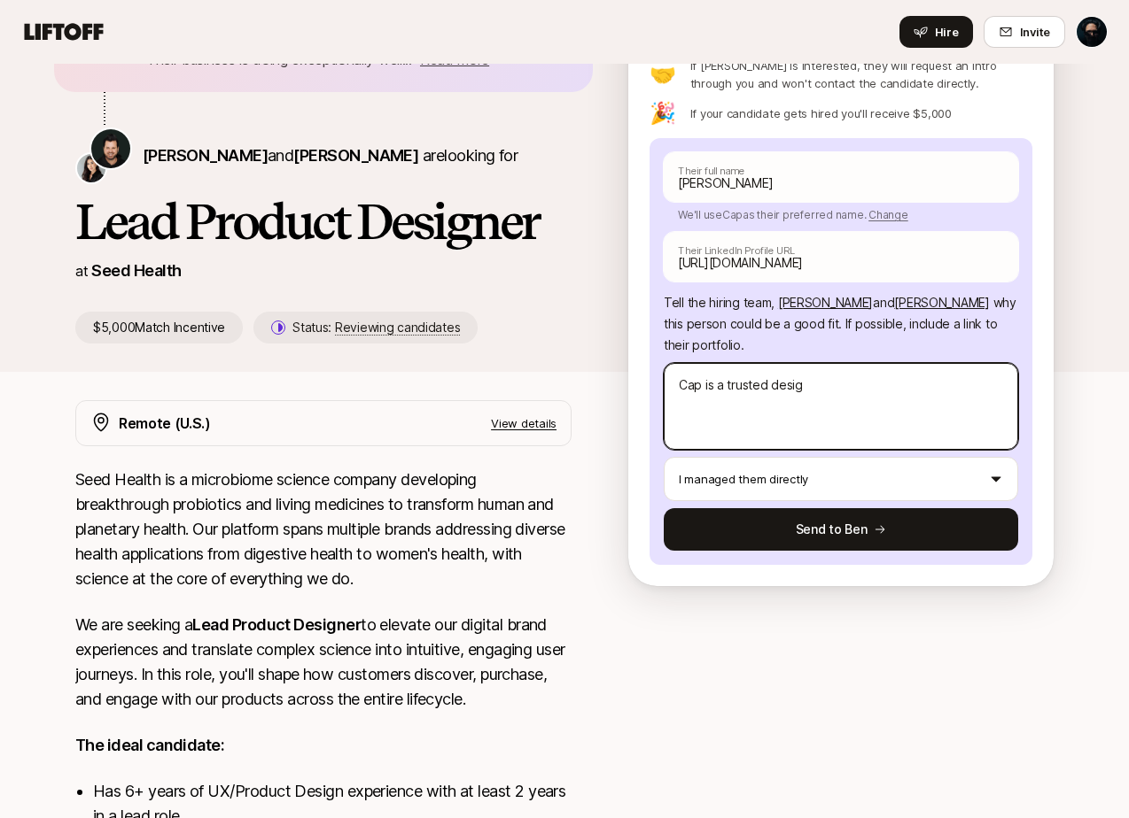
type textarea "Cap is a trusted desi"
type textarea "x"
type textarea "Cap is a trusted des"
type textarea "x"
type textarea "Cap is a trusted de"
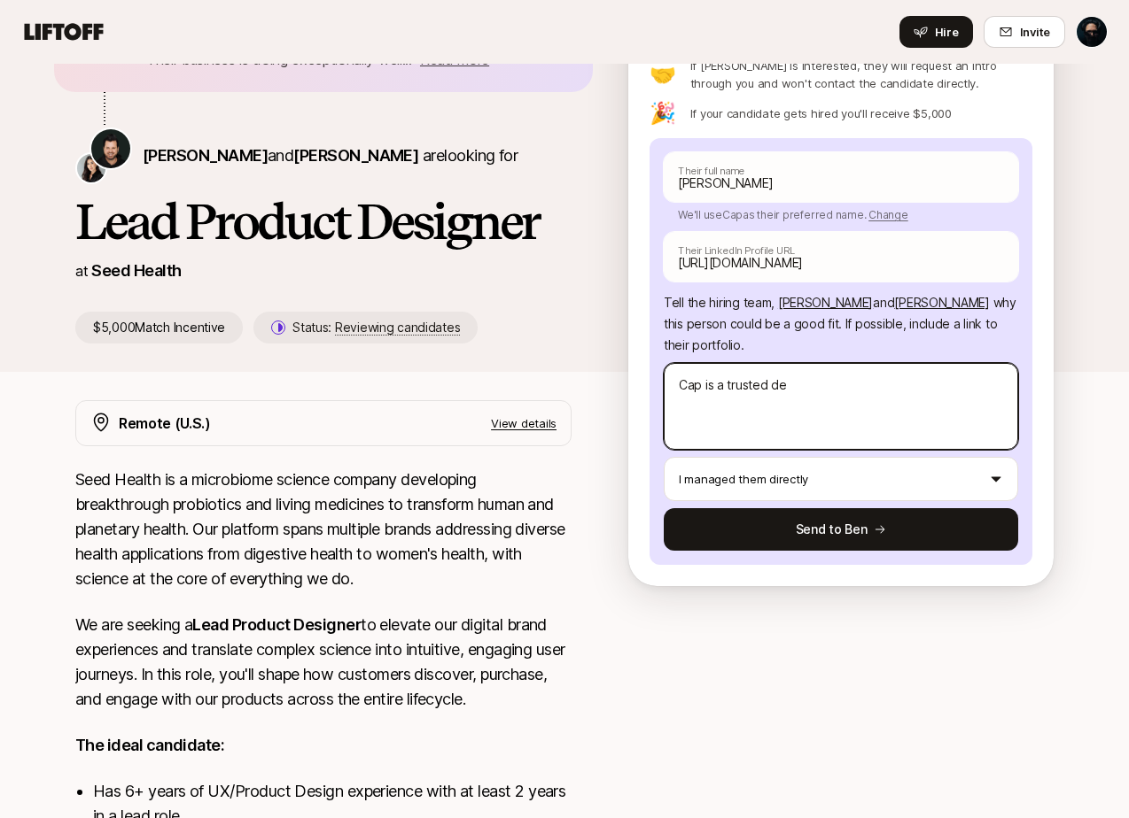
type textarea "x"
type textarea "Cap is a trusted d"
type textarea "x"
type textarea "Cap is a trusted"
type textarea "x"
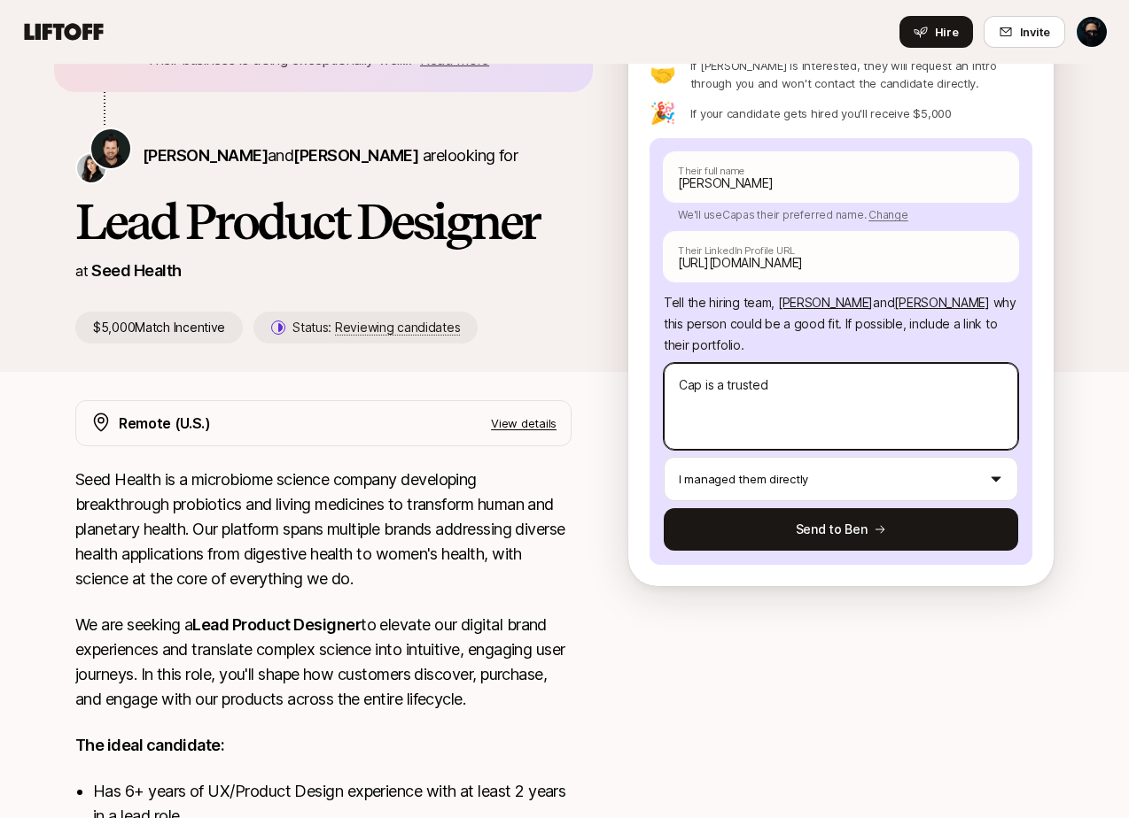
type textarea "Cap is a trusted p"
type textarea "x"
type textarea "Cap is a trusted pr"
type textarea "x"
type textarea "Cap is a trusted pro"
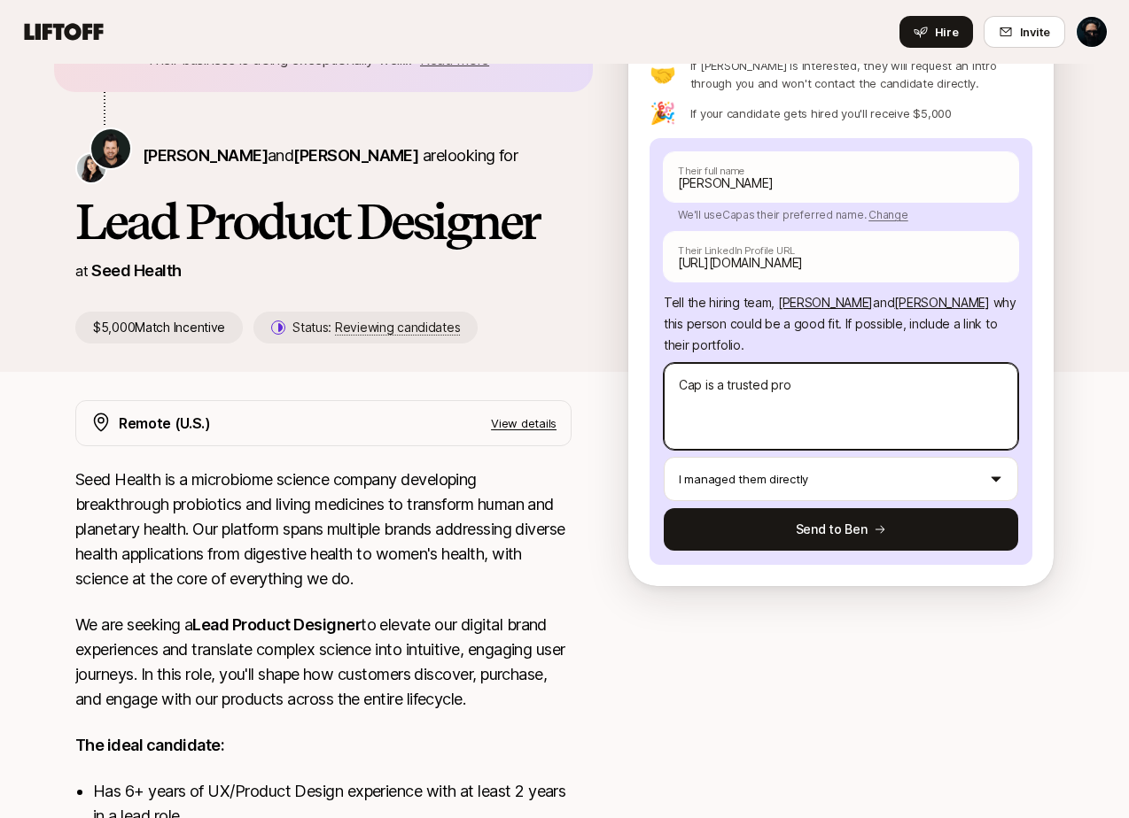
type textarea "x"
type textarea "Cap is a trusted produ"
type textarea "x"
type textarea "Cap is a trusted produc"
type textarea "x"
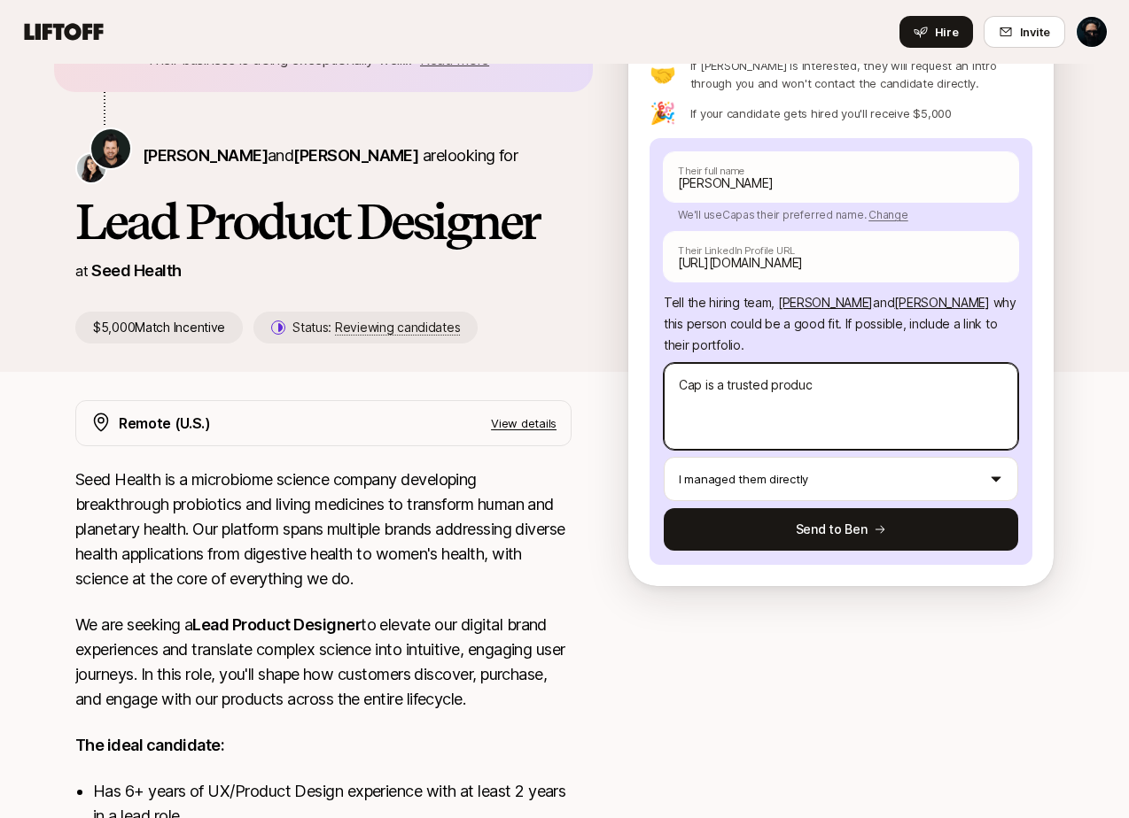
type textarea "Cap is a trusted product"
type textarea "x"
type textarea "Cap is a trusted product"
type textarea "x"
type textarea "Cap is a trusted product d"
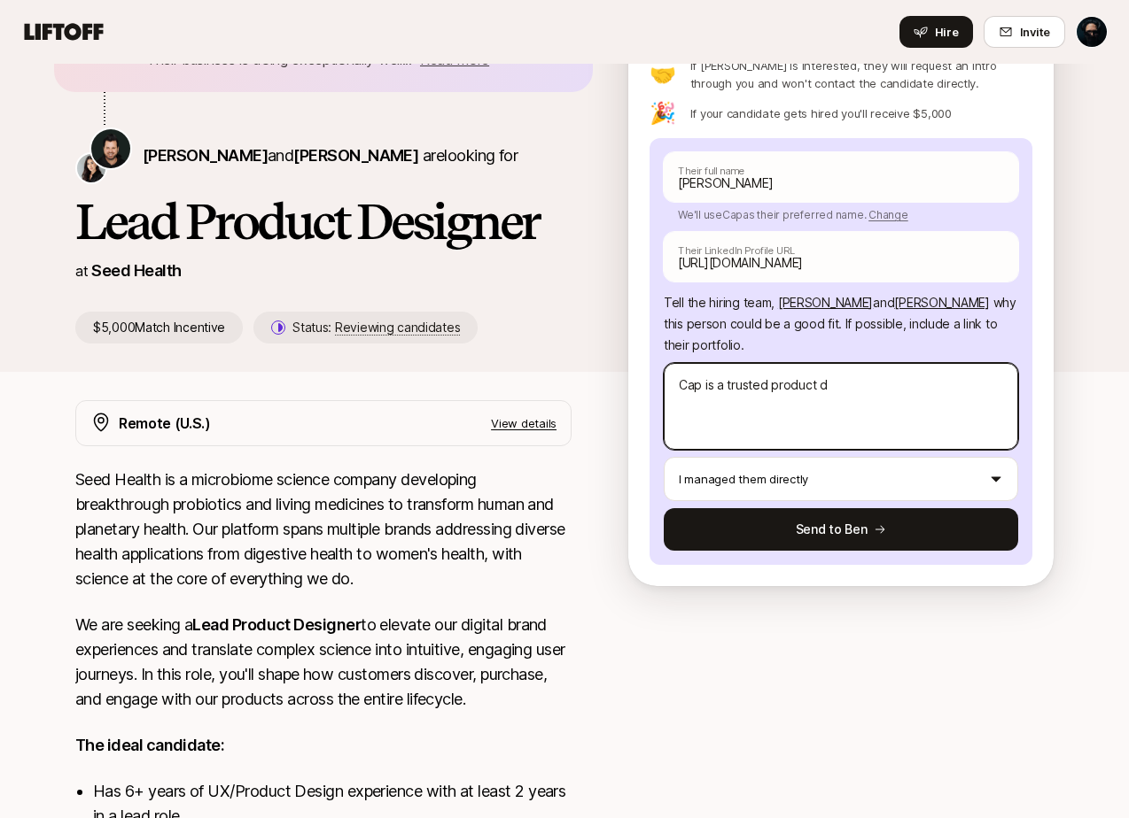
type textarea "x"
type textarea "Cap is a trusted product de"
type textarea "x"
type textarea "Cap is a trusted product des"
type textarea "x"
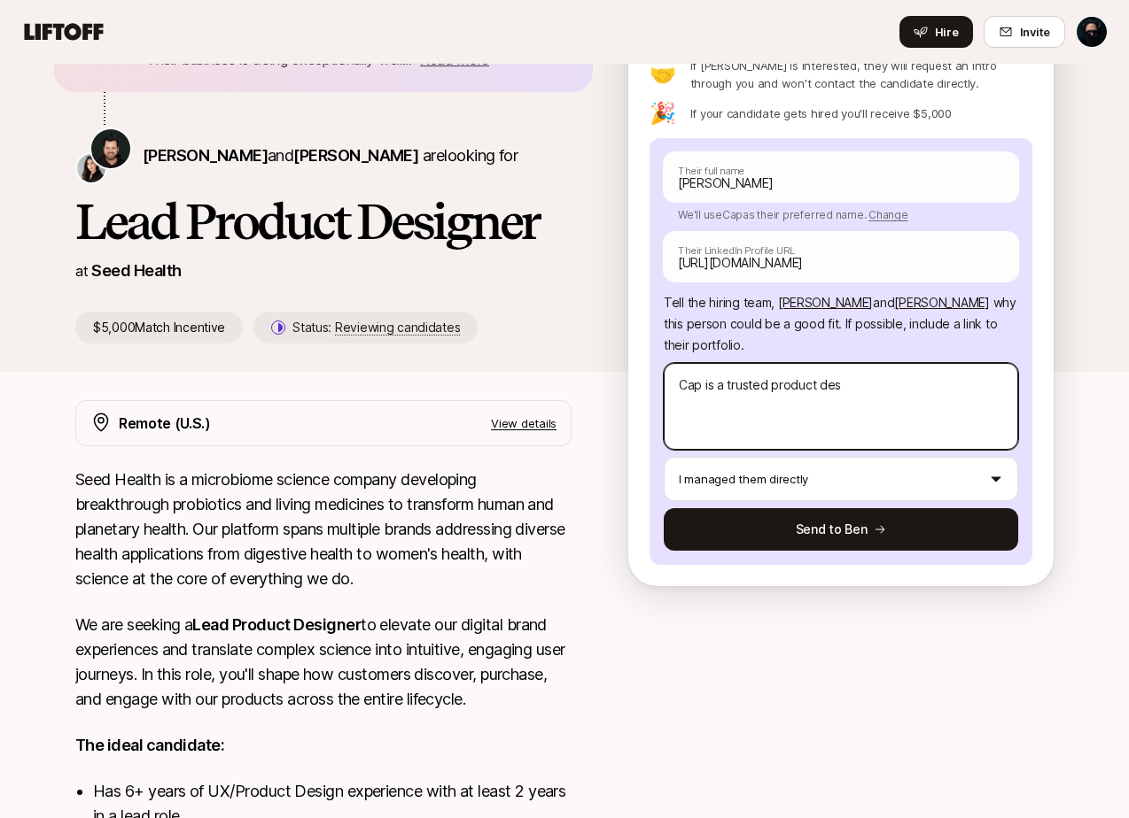
type textarea "Cap is a trusted product desi"
type textarea "x"
type textarea "Cap is a trusted product desig"
type textarea "x"
type textarea "Cap is a trusted product design"
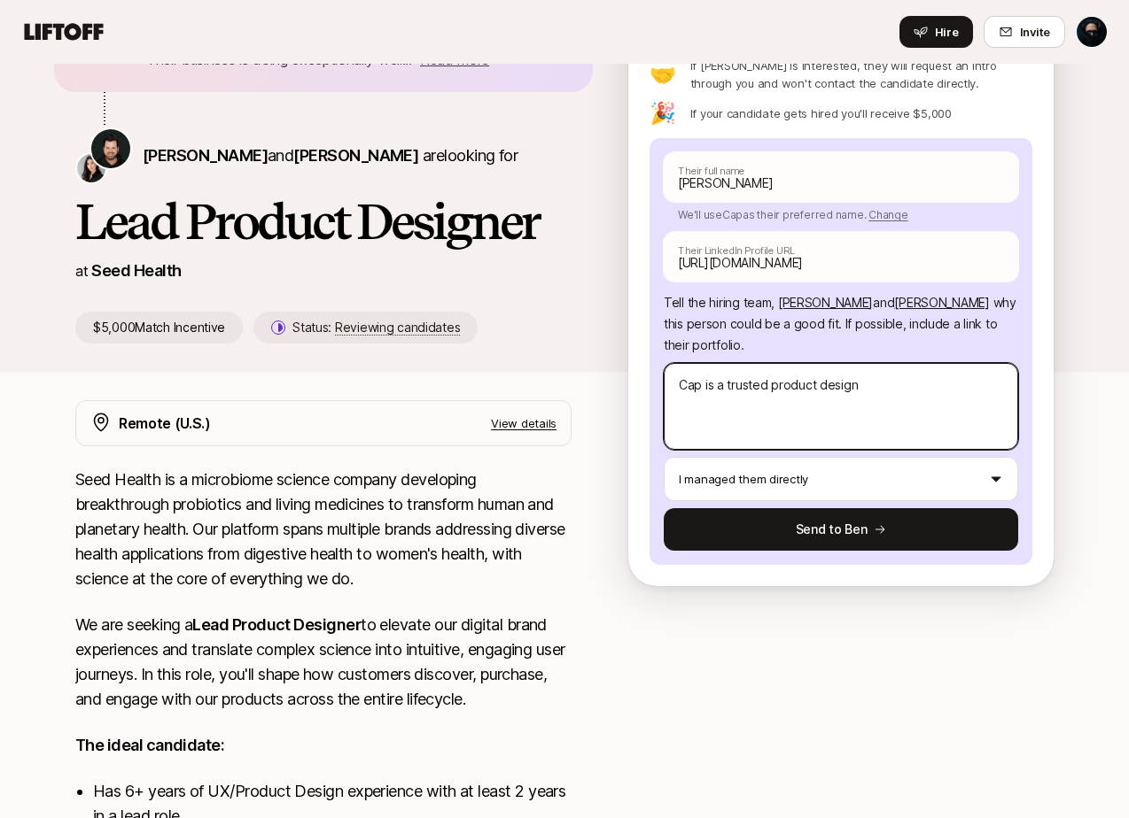
type textarea "x"
type textarea "Cap is a trusted product design l"
type textarea "x"
type textarea "Cap is a trusted product design le"
type textarea "x"
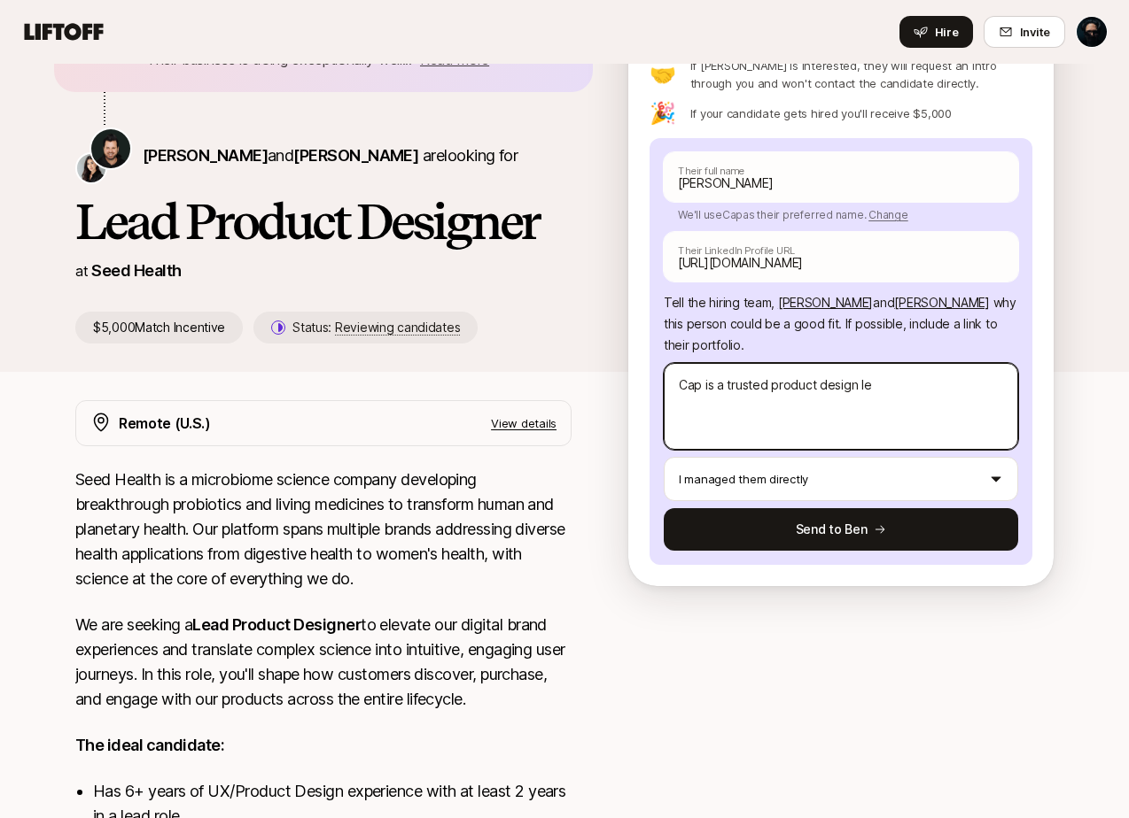
type textarea "Cap is a trusted product design lea"
type textarea "x"
type textarea "Cap is a trusted product design lead"
type textarea "x"
type textarea "Cap is a trusted product design leade"
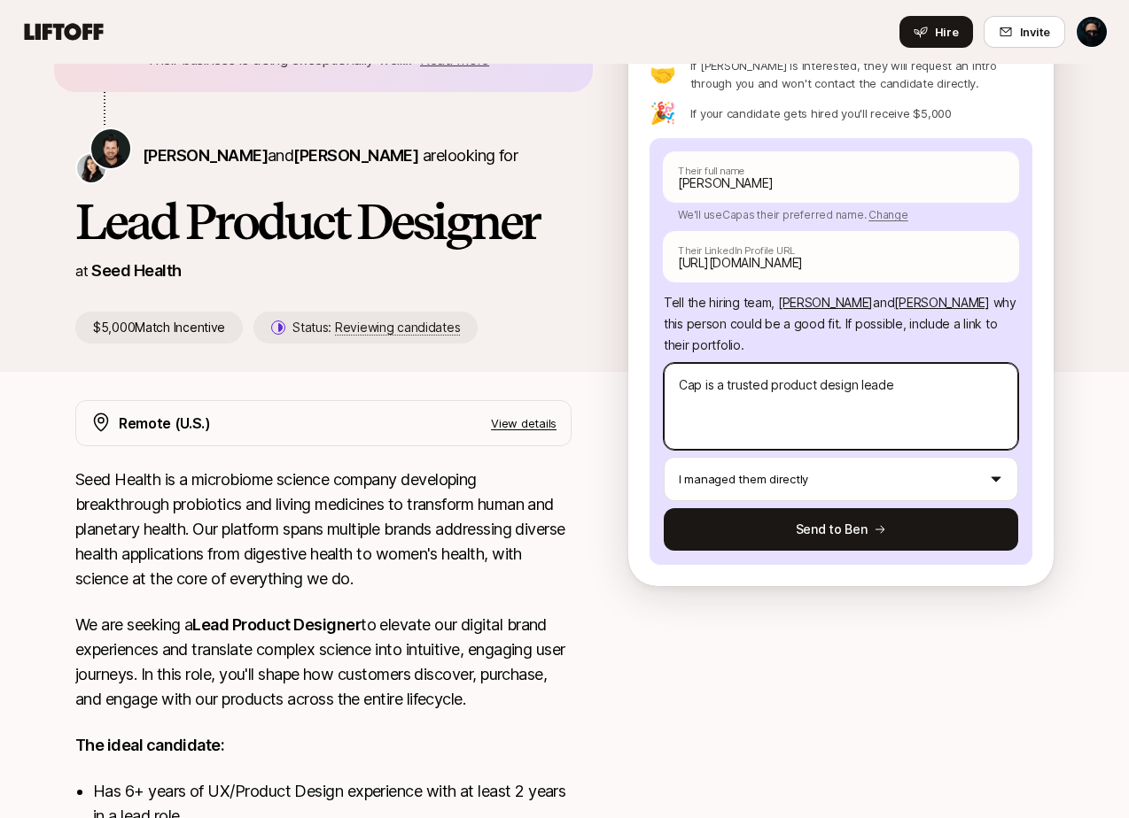
type textarea "x"
type textarea "Cap is a trusted product design leader"
type textarea "x"
type textarea "Cap is a trusted product design leader"
type textarea "x"
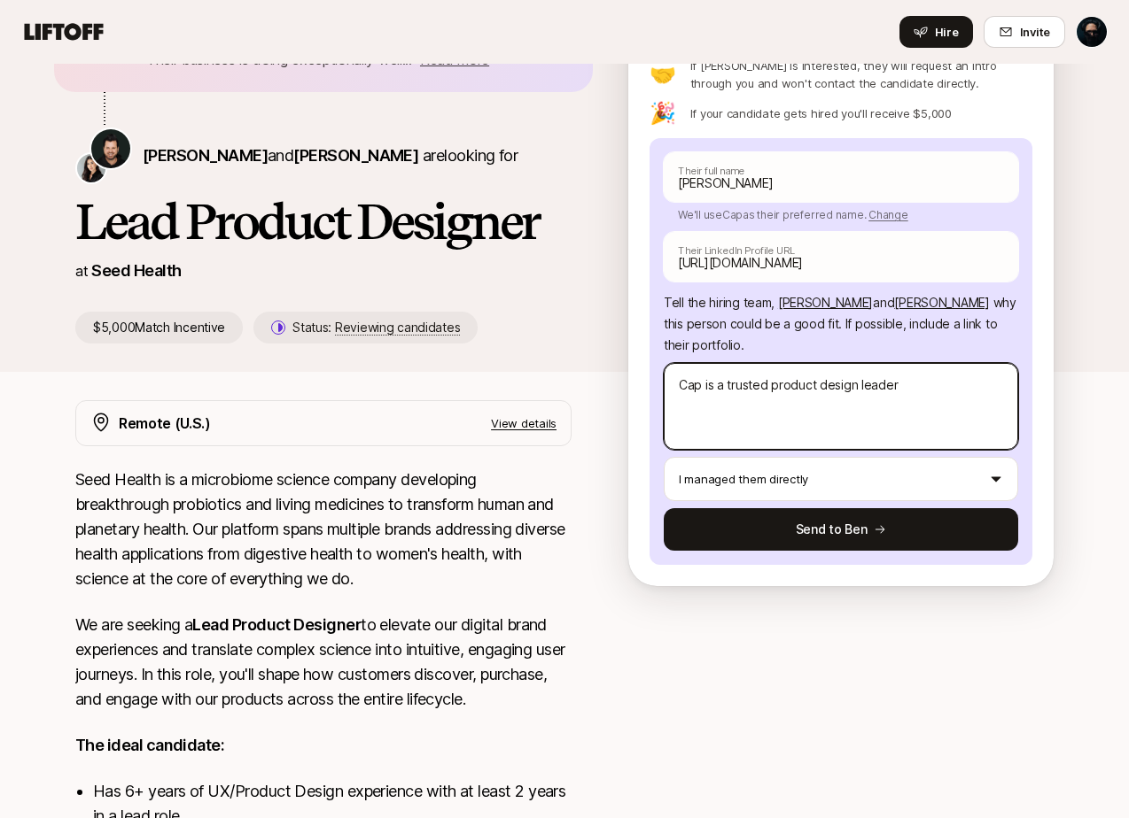
type textarea "Cap is a trusted product design leader"
type textarea "x"
type textarea "Cap is a trusted product design leader."
type textarea "x"
type textarea "Cap is a trusted product design leader."
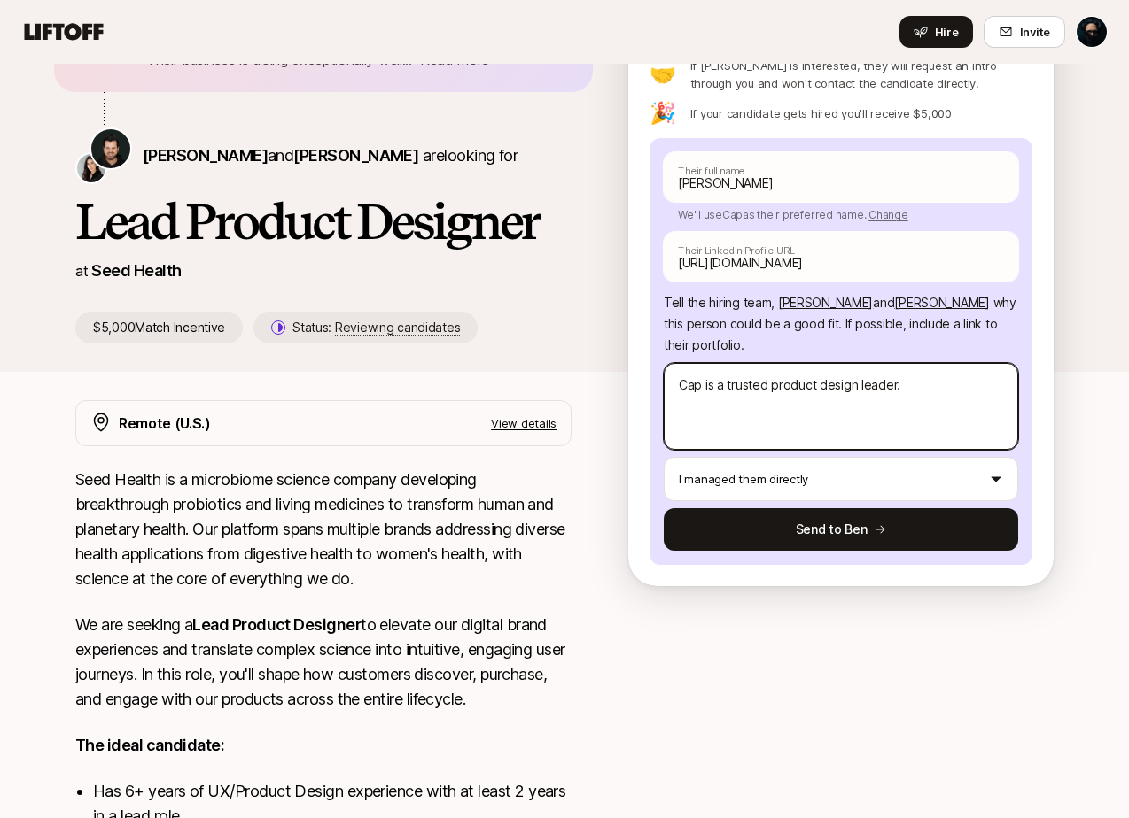
type textarea "x"
type textarea "Cap is a trusted product design leader. H"
type textarea "x"
type textarea "Cap is a trusted product design leader. He"
type textarea "x"
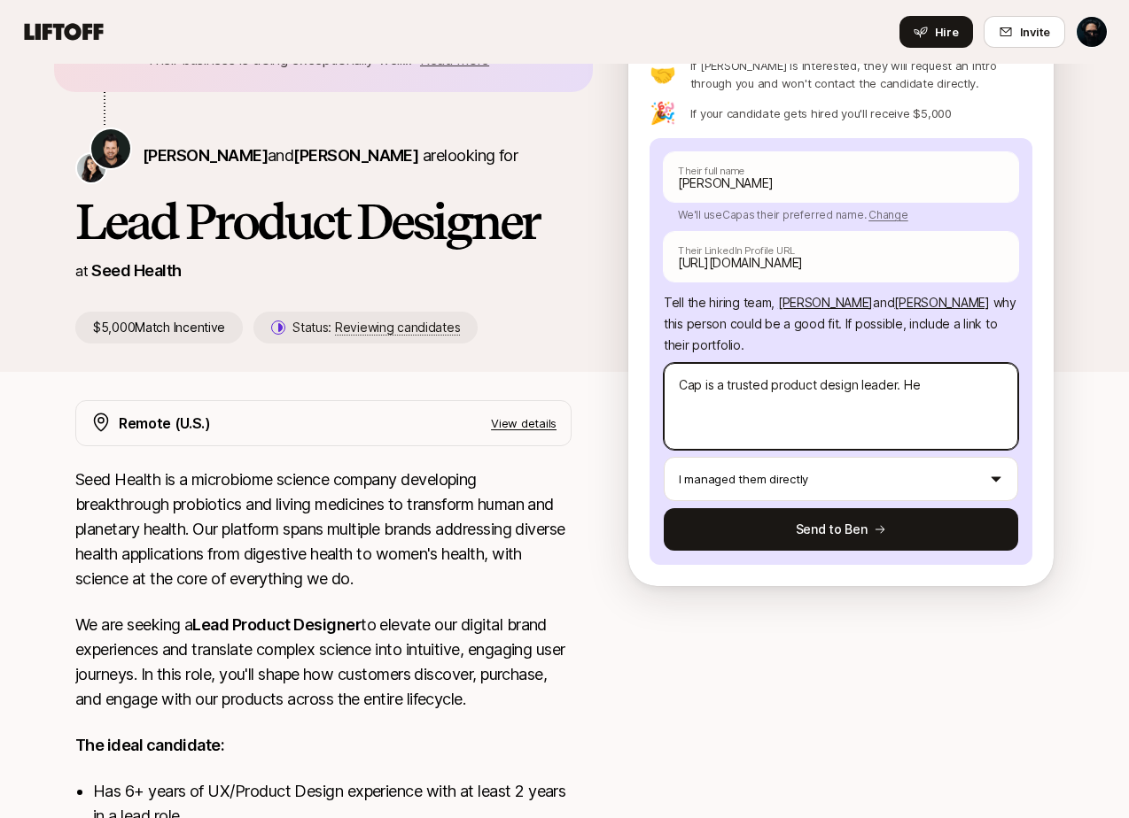
type textarea "Cap is a trusted product design leader. He"
type textarea "x"
type textarea "Cap is a trusted product design leader. He"
type textarea "x"
type textarea "Cap is a trusted product design leader. H"
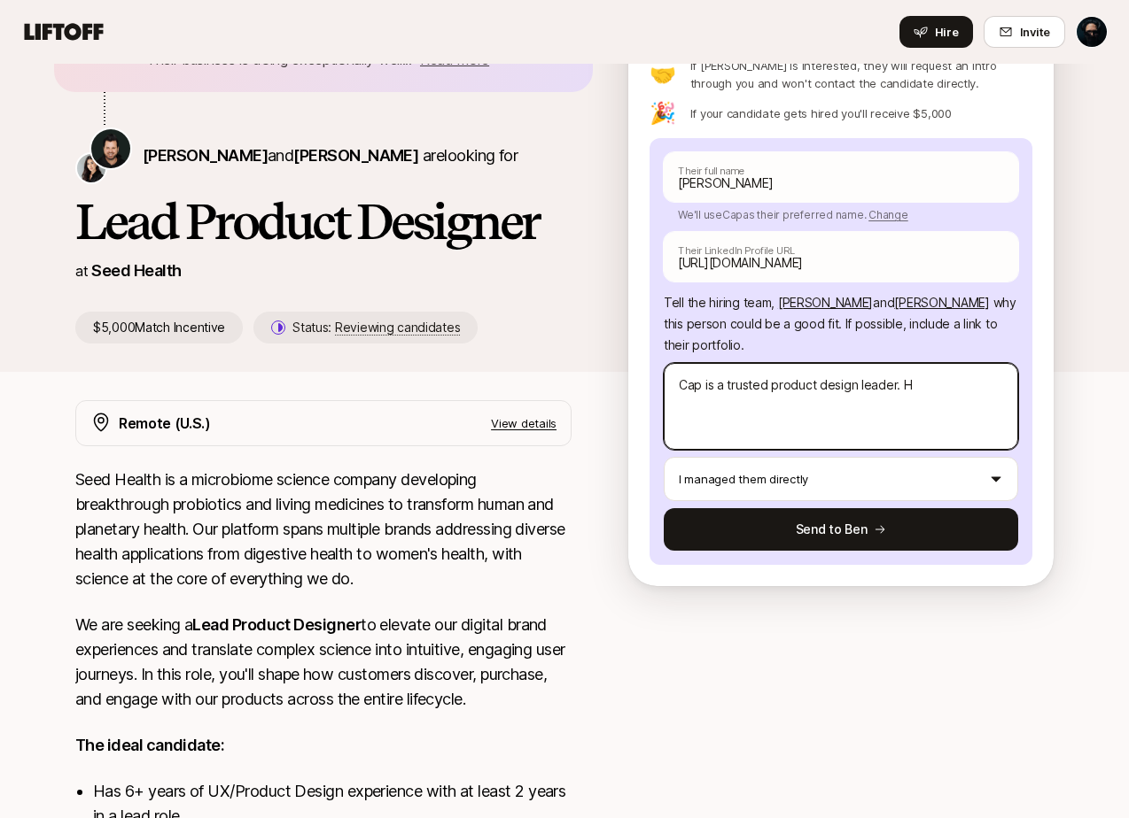
type textarea "x"
type textarea "Cap is a trusted product design leader."
type textarea "x"
type textarea "Cap is a trusted product design leader. I"
type textarea "x"
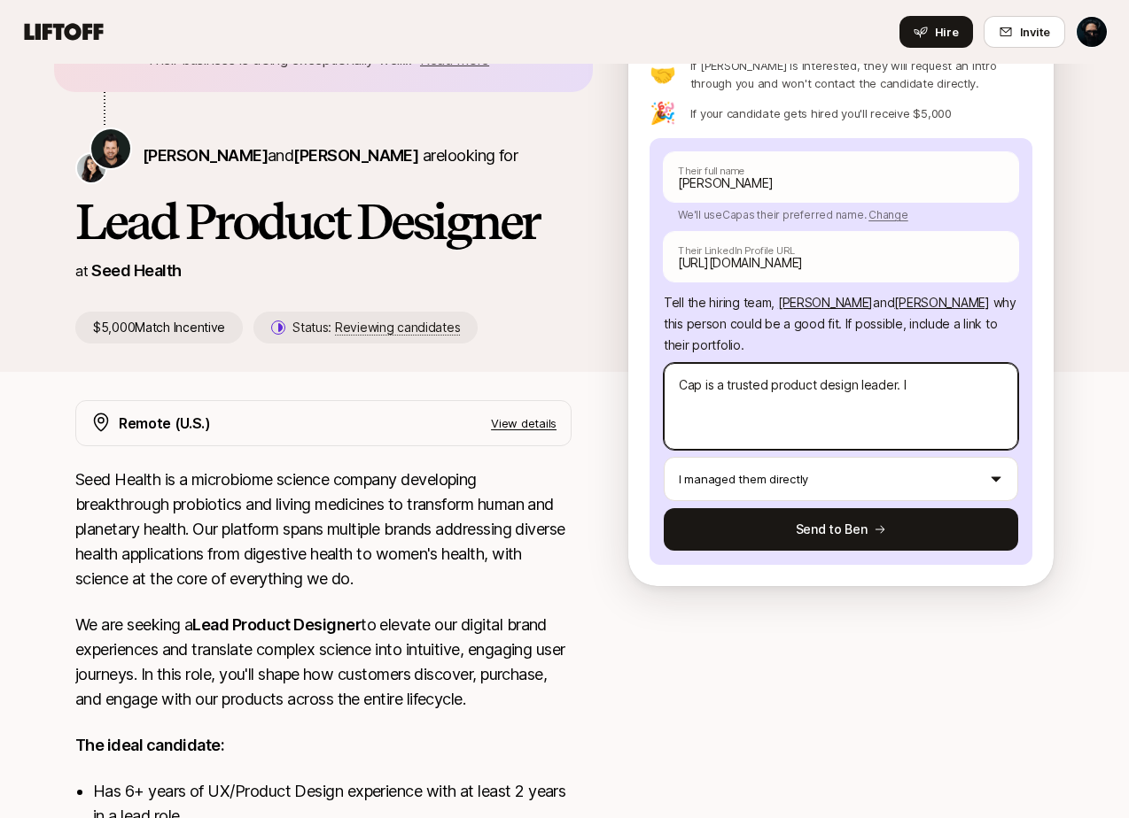
type textarea "Cap is a trusted product design leader. I"
type textarea "x"
type textarea "Cap is a trusted product design leader. I"
type textarea "x"
type textarea "Cap is a trusted product design leader. I'"
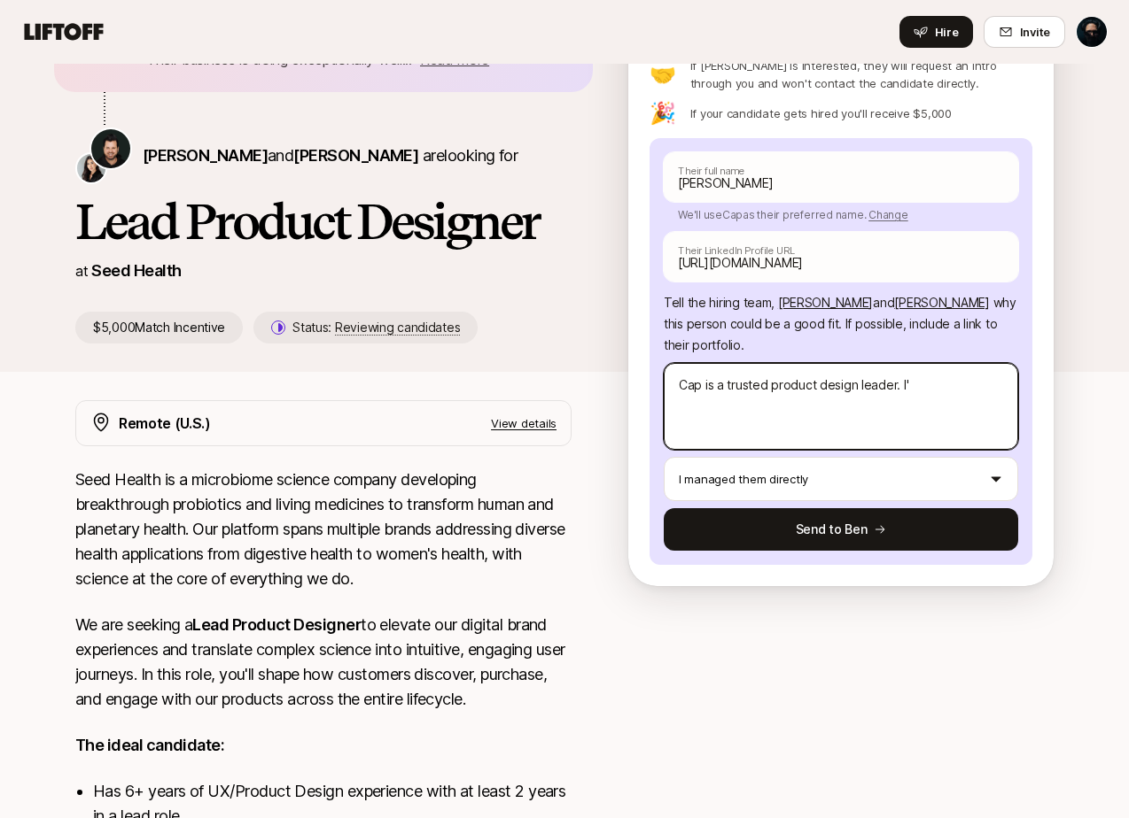
type textarea "x"
type textarea "Cap is a trusted product design leader. I'm"
type textarea "x"
type textarea "Cap is a trusted product design leader. I'm"
type textarea "x"
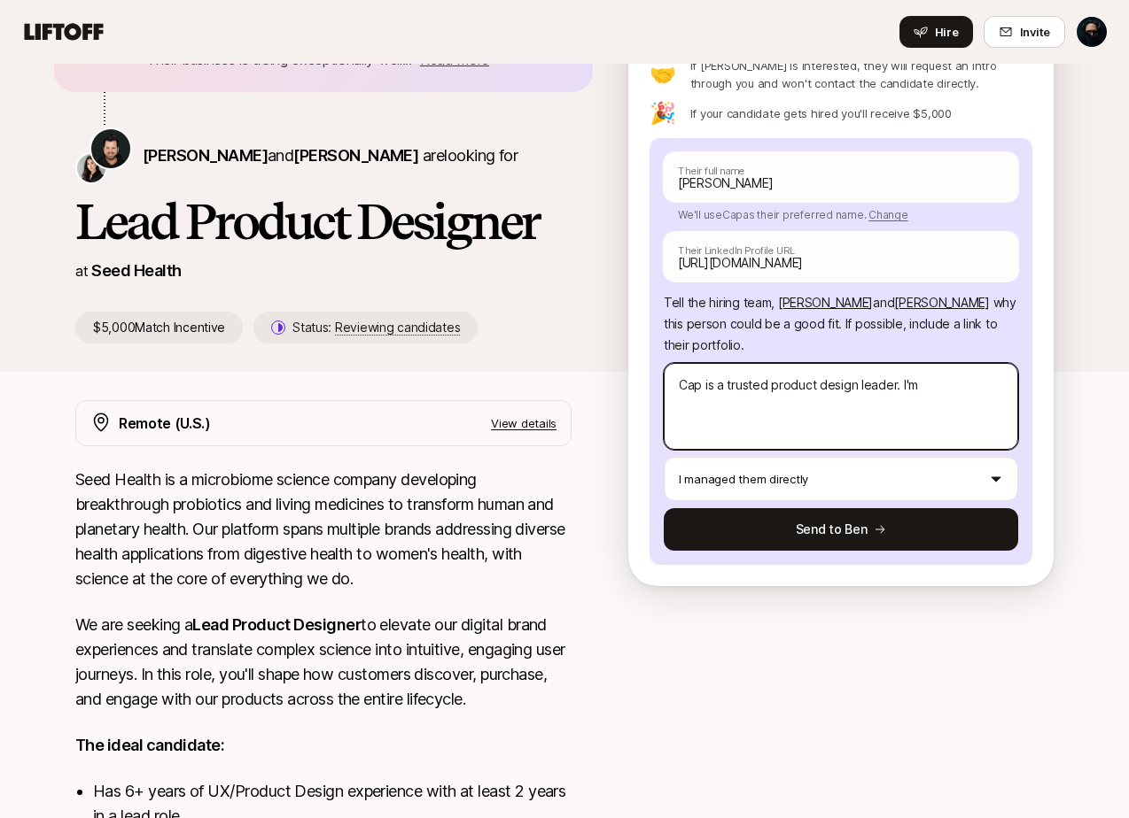
type textarea "Cap is a trusted product design leader. I'm c"
type textarea "x"
type textarea "Cap is a trusted product design leader. I'm co"
type textarea "x"
type textarea "Cap is a trusted product design leader. I'm con"
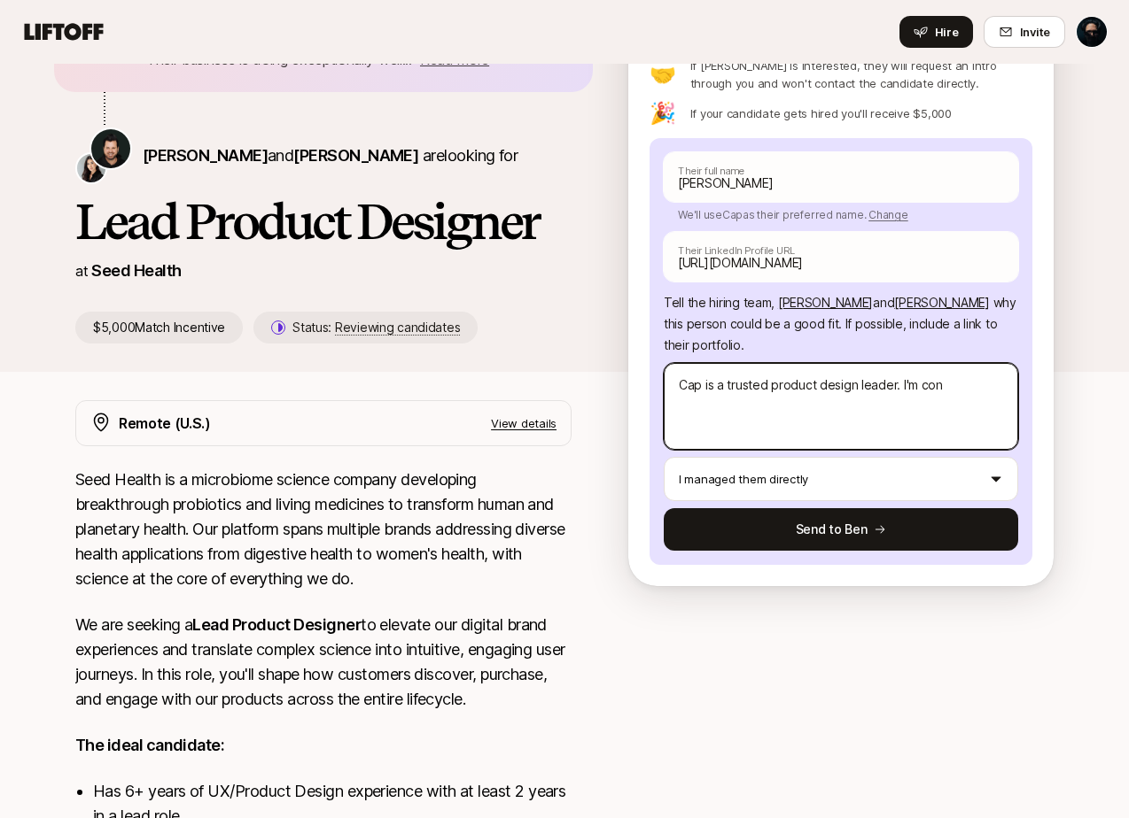
type textarea "x"
type textarea "Cap is a trusted product design leader. I'm conf"
type textarea "x"
type textarea "Cap is a trusted product design leader. I'm confi"
type textarea "x"
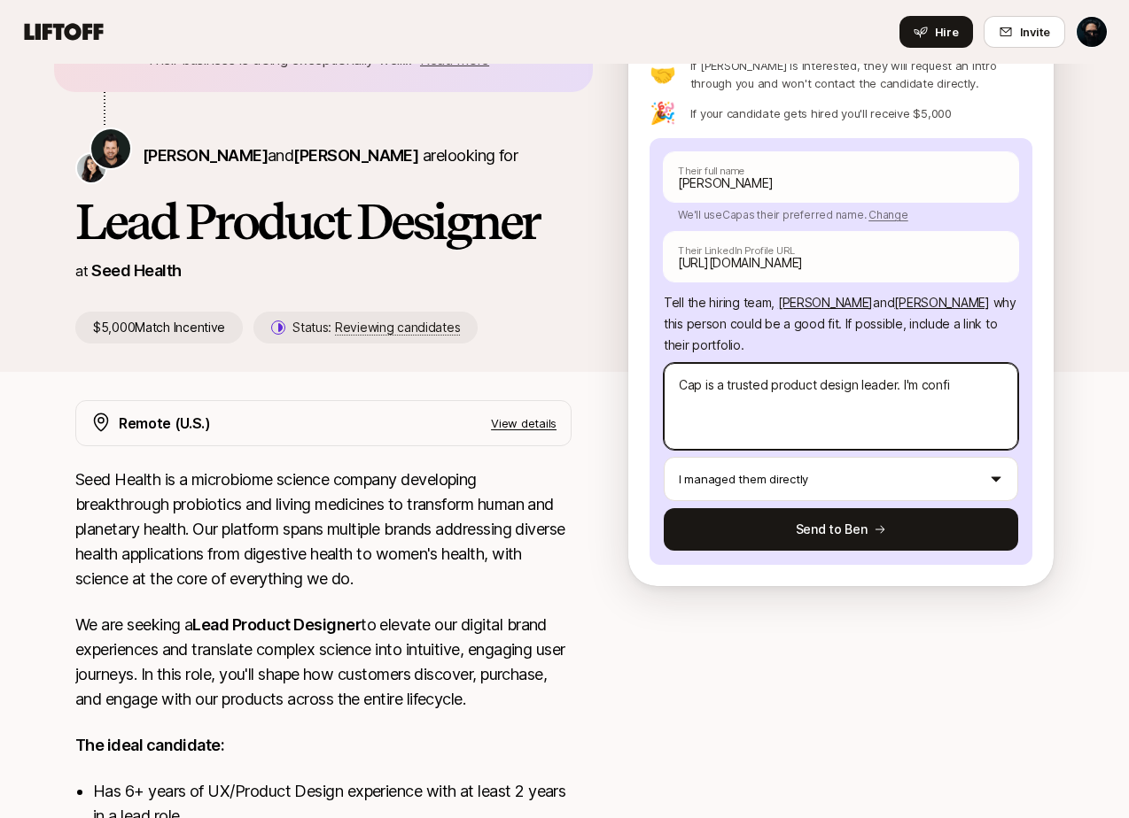
type textarea "Cap is a trusted product design leader. I'm confid"
type textarea "x"
type textarea "Cap is a trusted product design leader. I'm confide"
type textarea "x"
type textarea "Cap is a trusted product design leader. I'm confiden"
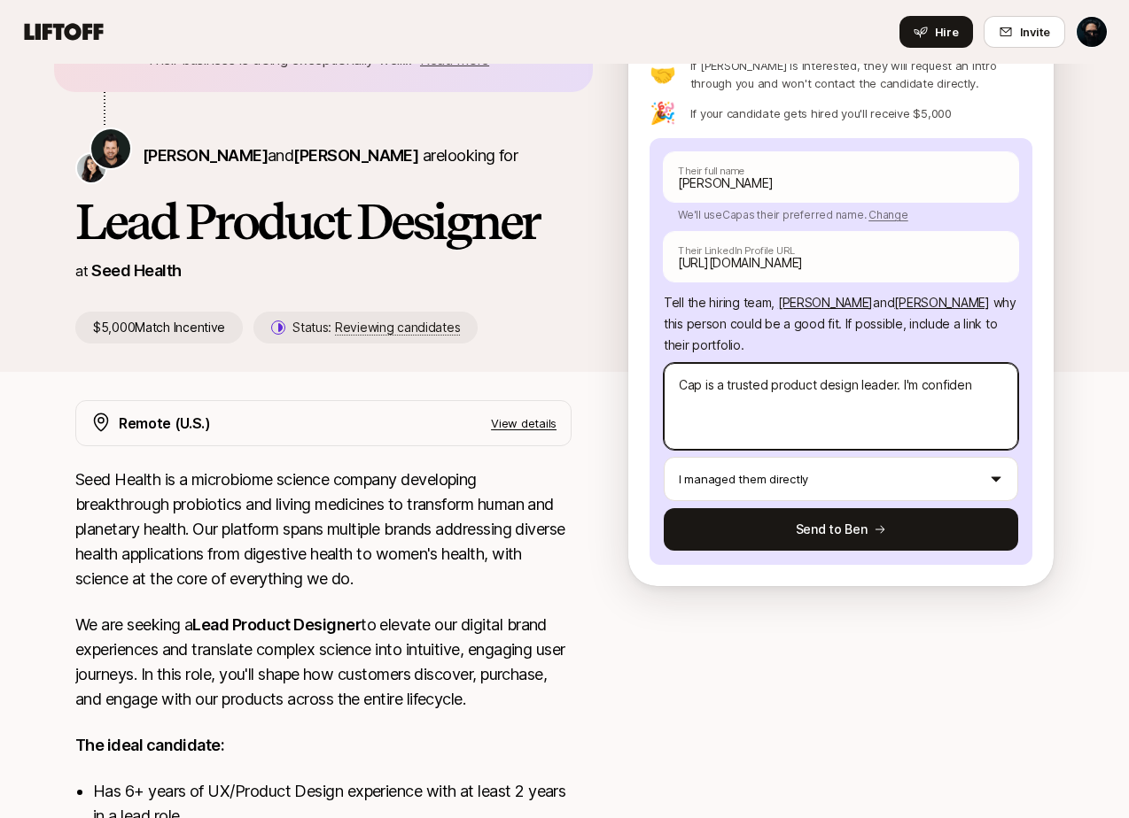
type textarea "x"
type textarea "Cap is a trusted product design leader. I'm confident"
type textarea "x"
type textarea "Cap is a trusted product design leader. I'm confident"
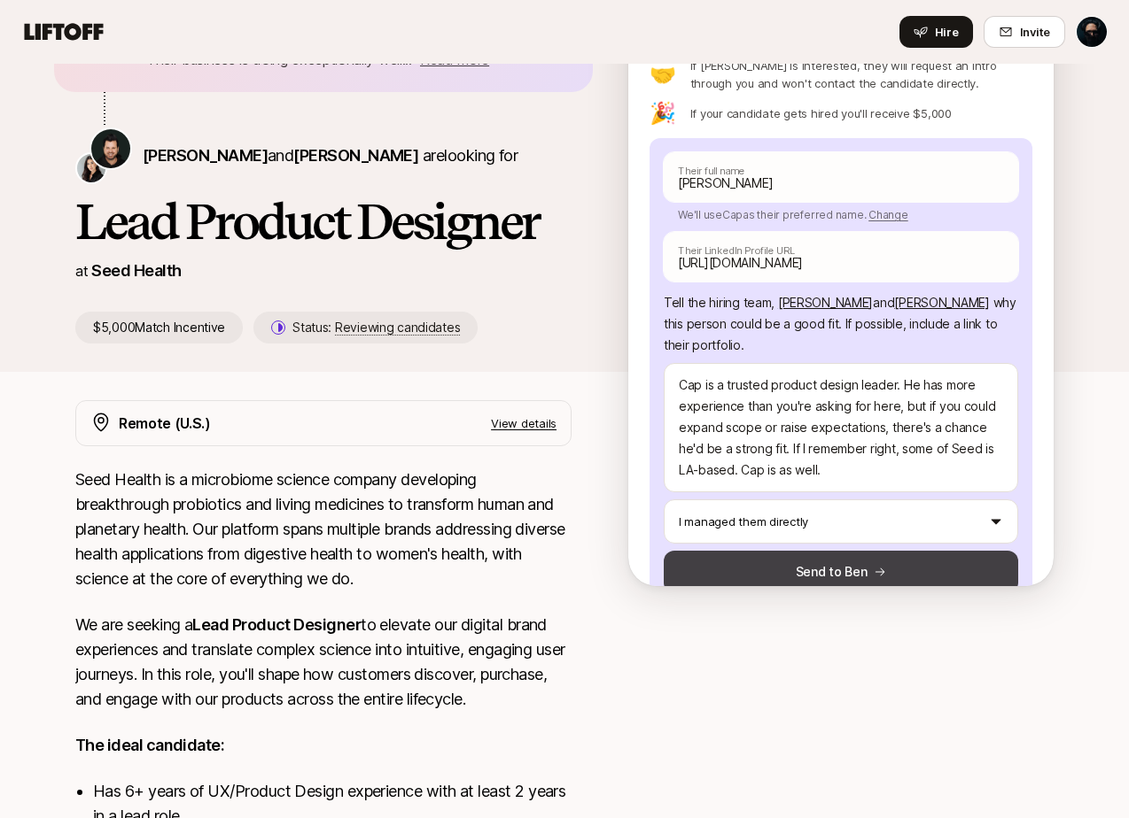
click at [919, 568] on button "Send to Ben" at bounding box center [840, 572] width 354 height 43
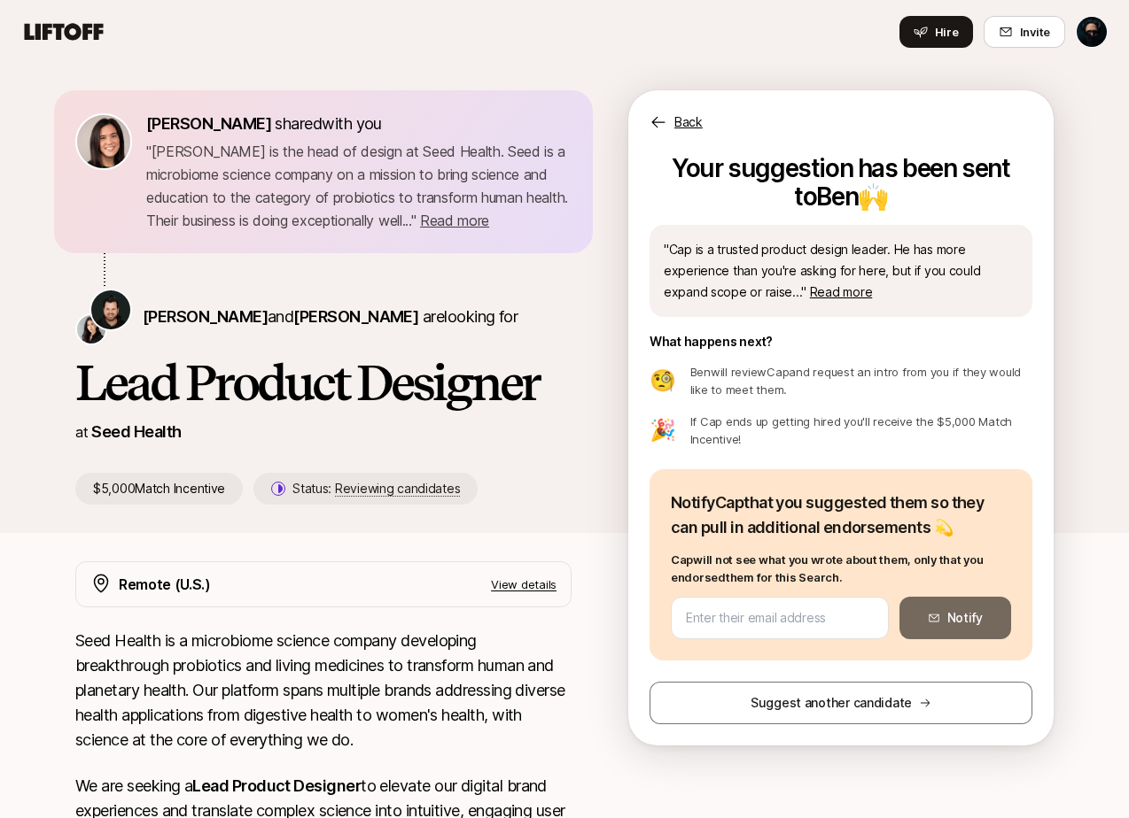
scroll to position [0, 0]
